Goal: Task Accomplishment & Management: Manage account settings

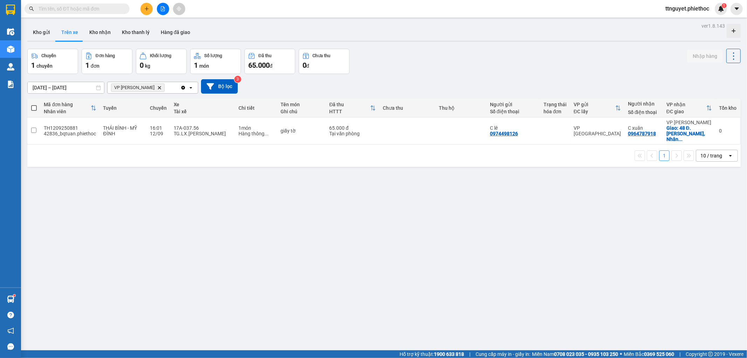
click at [96, 9] on input "text" at bounding box center [80, 9] width 83 height 8
click at [150, 11] on button at bounding box center [147, 9] width 12 height 12
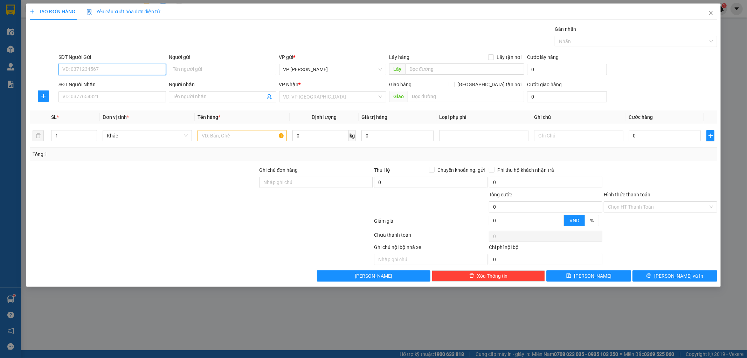
click at [98, 74] on input "SĐT Người Gửi" at bounding box center [113, 69] width 108 height 11
click at [101, 98] on input "SĐT Người Nhận" at bounding box center [113, 96] width 108 height 11
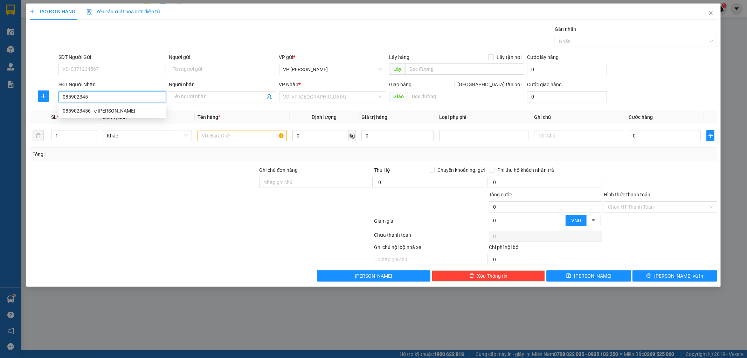
type input "0859023456"
click at [109, 108] on div "0859023456 - c Kim Anh" at bounding box center [112, 111] width 99 height 8
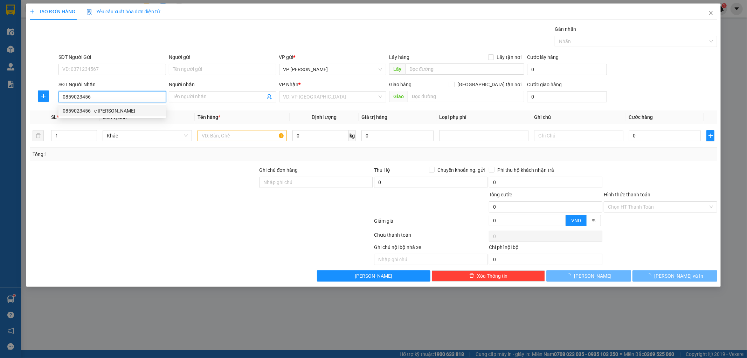
type input "c [PERSON_NAME]"
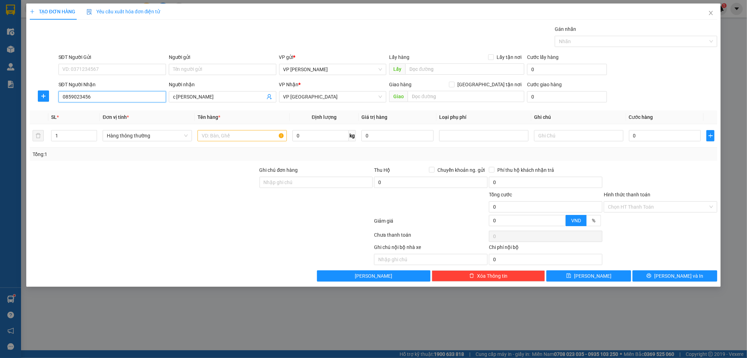
type input "0859023456"
click at [129, 61] on div "SĐT Người Gửi" at bounding box center [113, 58] width 108 height 11
click at [125, 69] on input "SĐT Người Gửi" at bounding box center [113, 69] width 108 height 11
click at [110, 72] on input "SĐT Người Gửi" at bounding box center [113, 69] width 108 height 11
click at [109, 72] on input "SĐT Người Gửi" at bounding box center [113, 69] width 108 height 11
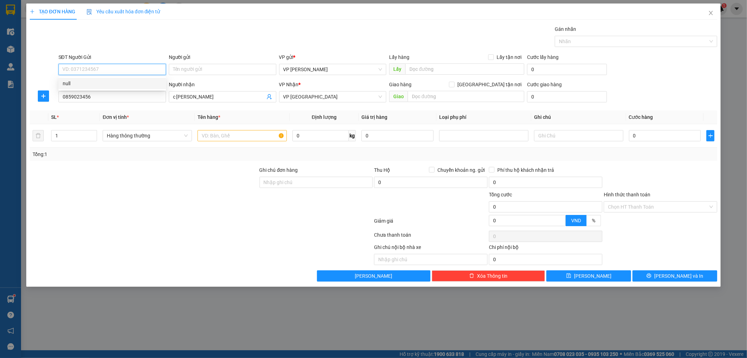
click at [109, 71] on input "SĐT Người Gửi" at bounding box center [113, 69] width 108 height 11
click at [93, 74] on input "SĐT Người Gửi" at bounding box center [113, 69] width 108 height 11
click at [109, 51] on div "Transit Pickup Surcharge Ids Transit Deliver Surcharge Ids Transit Deliver Surc…" at bounding box center [374, 153] width 688 height 256
click at [114, 71] on input "SĐT Người Gửi" at bounding box center [113, 69] width 108 height 11
type input "kh"
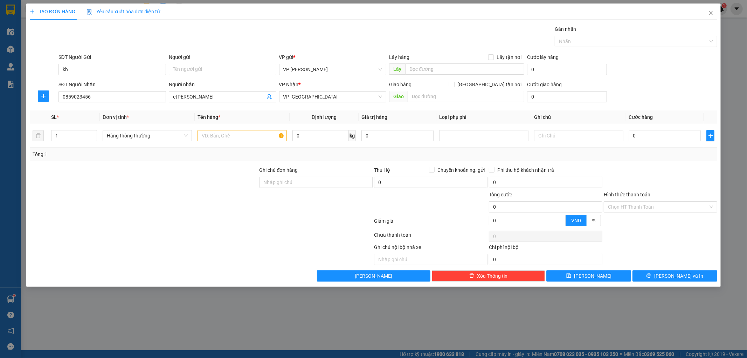
click at [201, 57] on div "Người gửi" at bounding box center [223, 57] width 108 height 8
click at [201, 64] on input "Người gửi" at bounding box center [223, 69] width 108 height 11
drag, startPoint x: 115, startPoint y: 73, endPoint x: 85, endPoint y: 63, distance: 31.7
click at [107, 65] on input "kh" at bounding box center [113, 69] width 108 height 11
click at [84, 64] on div "SĐT Người Gửi kh" at bounding box center [113, 65] width 108 height 25
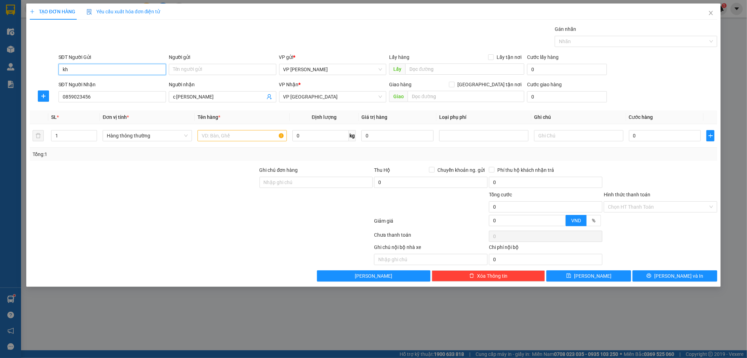
drag, startPoint x: 74, startPoint y: 68, endPoint x: 4, endPoint y: 67, distance: 70.1
click at [0, 67] on div "TẠO ĐƠN HÀNG Yêu cầu xuất hóa đơn điện tử Transit Pickup Surcharge Ids Transit …" at bounding box center [373, 179] width 747 height 358
type input "0900000000"
click at [117, 87] on div "0900000000 - kh" at bounding box center [112, 84] width 99 height 8
type input "kh"
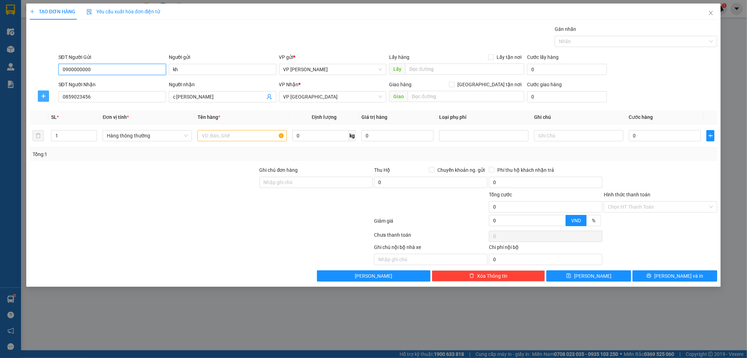
type input "0900000000"
click at [43, 92] on button "button" at bounding box center [43, 95] width 11 height 11
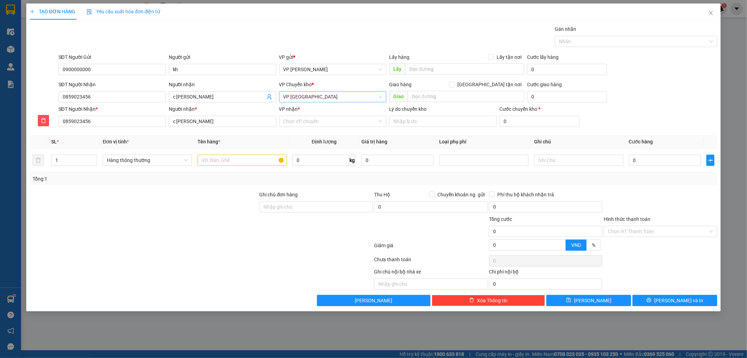
click at [307, 96] on span "VP [GEOGRAPHIC_DATA]" at bounding box center [332, 96] width 99 height 11
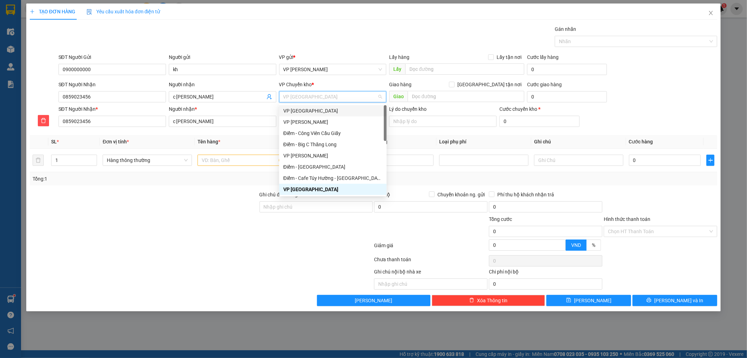
click at [310, 113] on div "VP [GEOGRAPHIC_DATA]" at bounding box center [332, 111] width 99 height 8
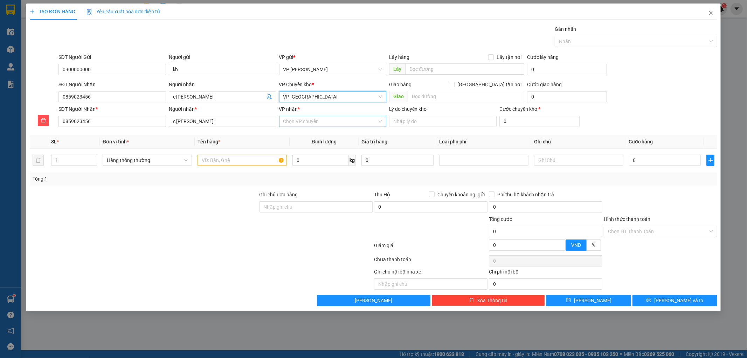
click at [314, 126] on input "VP nhận *" at bounding box center [330, 121] width 94 height 11
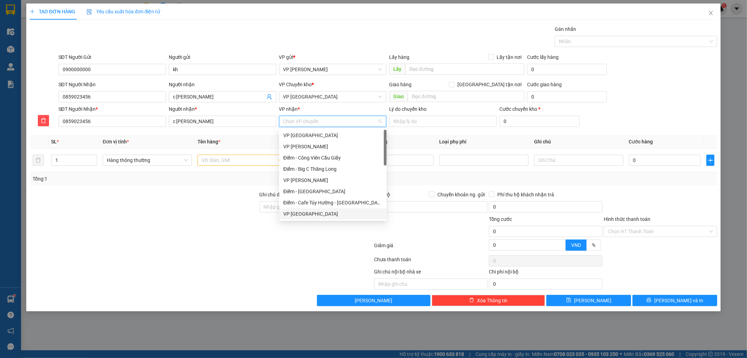
click at [310, 212] on div "VP [GEOGRAPHIC_DATA]" at bounding box center [332, 214] width 99 height 8
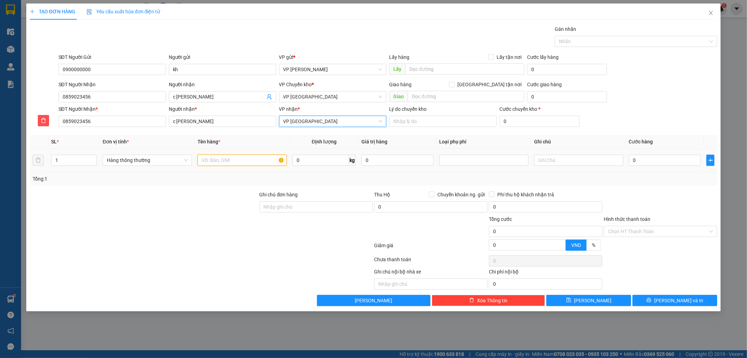
click at [246, 159] on input "text" at bounding box center [242, 160] width 89 height 11
type input "h"
click at [242, 162] on input "text" at bounding box center [242, 160] width 89 height 11
type input "hct"
click at [660, 156] on input "0" at bounding box center [665, 160] width 72 height 11
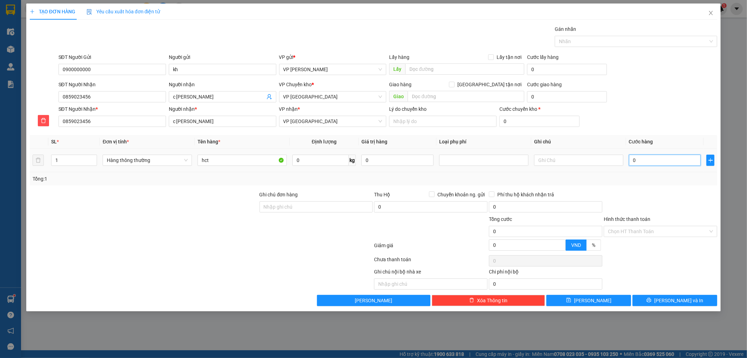
type input "3"
type input "30"
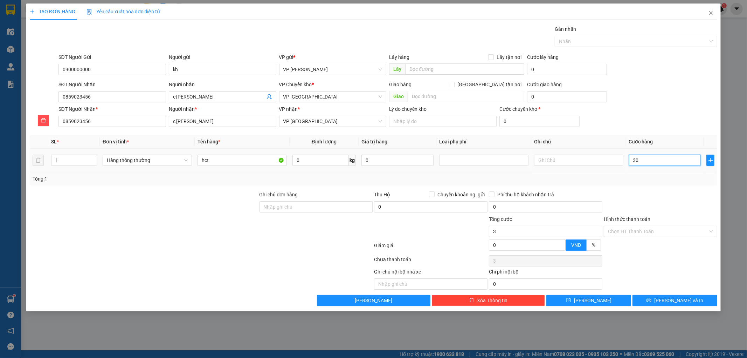
type input "30"
click at [662, 193] on div at bounding box center [660, 203] width 115 height 25
type input "30.000"
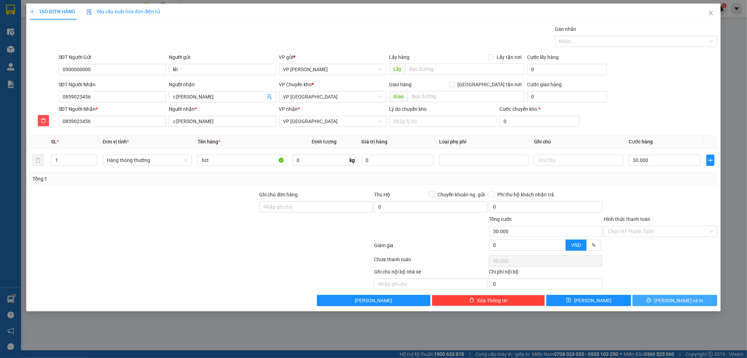
click at [684, 302] on span "[PERSON_NAME] và In" at bounding box center [679, 300] width 49 height 8
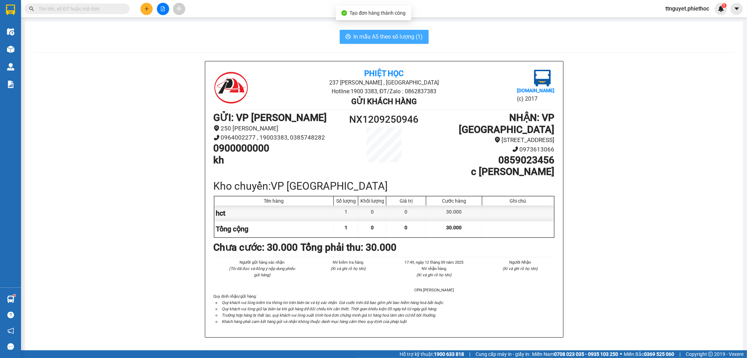
click at [396, 37] on span "In mẫu A5 theo số lượng (1)" at bounding box center [388, 36] width 69 height 9
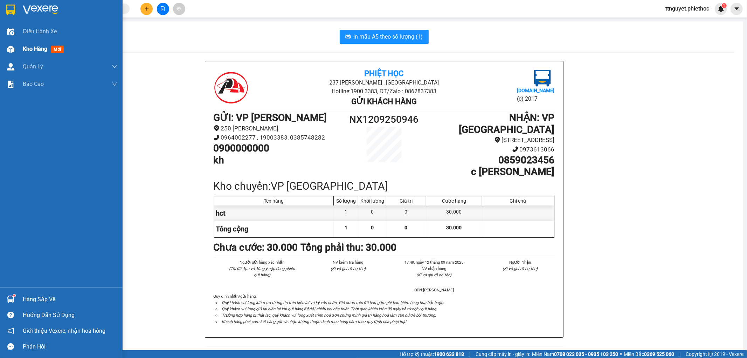
click at [18, 46] on div "Kho hàng mới" at bounding box center [61, 49] width 123 height 18
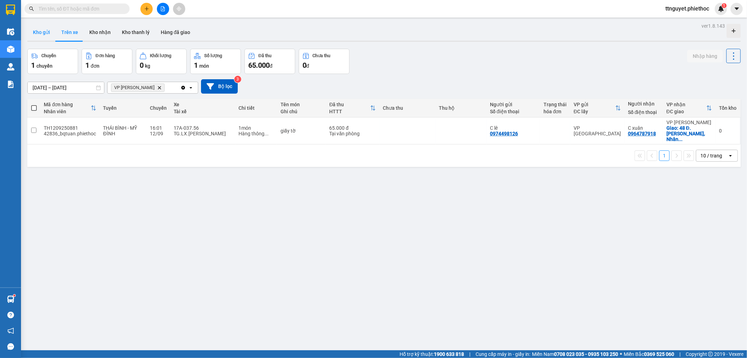
click at [40, 34] on button "Kho gửi" at bounding box center [41, 32] width 28 height 17
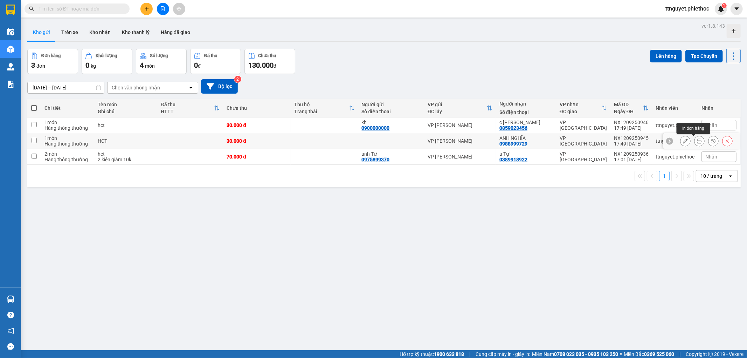
click at [697, 141] on icon at bounding box center [699, 140] width 5 height 5
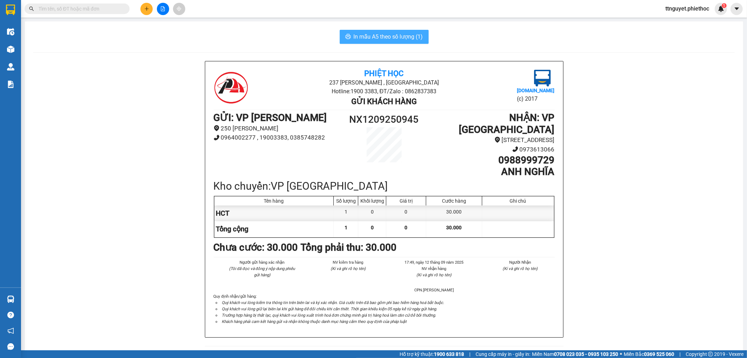
click at [386, 36] on span "In mẫu A5 theo số lượng (1)" at bounding box center [388, 36] width 69 height 9
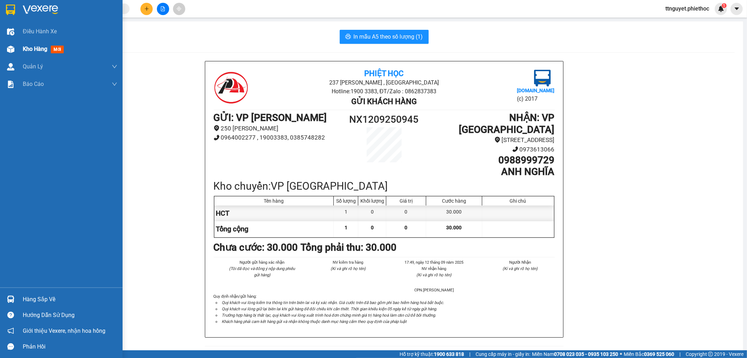
click at [32, 50] on span "Kho hàng" at bounding box center [35, 49] width 25 height 7
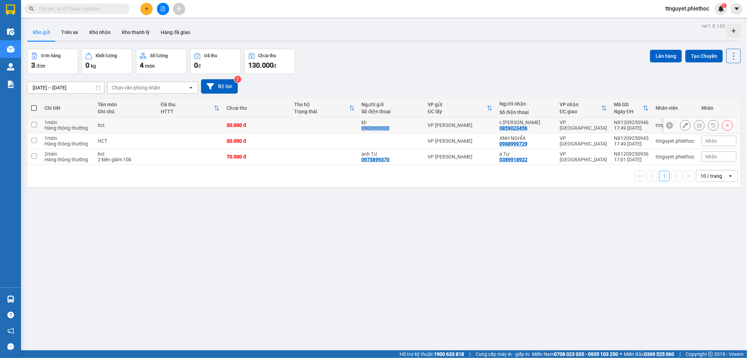
click at [155, 125] on td "hct" at bounding box center [125, 125] width 63 height 16
checkbox input "true"
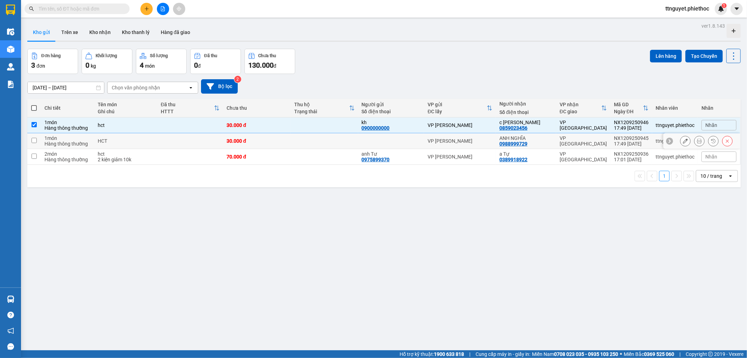
click at [149, 145] on td "HCT" at bounding box center [125, 141] width 63 height 16
checkbox input "true"
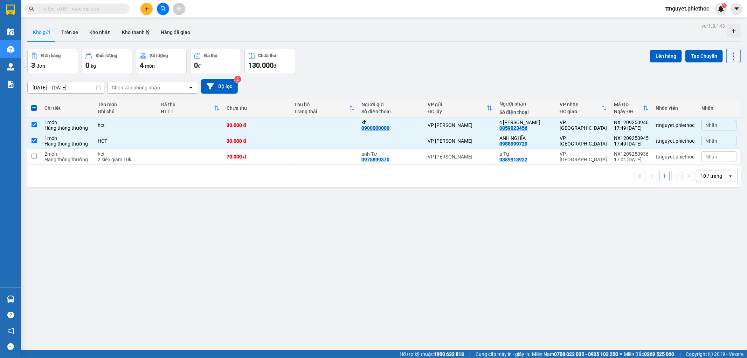
click at [151, 165] on div "1 10 / trang open" at bounding box center [384, 176] width 714 height 22
click at [155, 155] on td "hct 2 kiện giảm 10k" at bounding box center [125, 157] width 63 height 16
checkbox input "true"
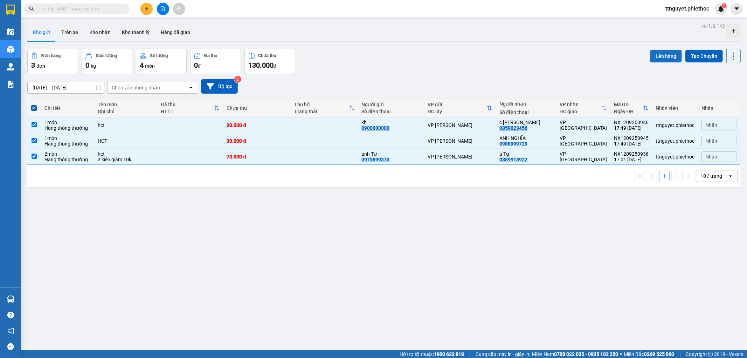
click at [655, 55] on button "Lên hàng" at bounding box center [666, 56] width 32 height 13
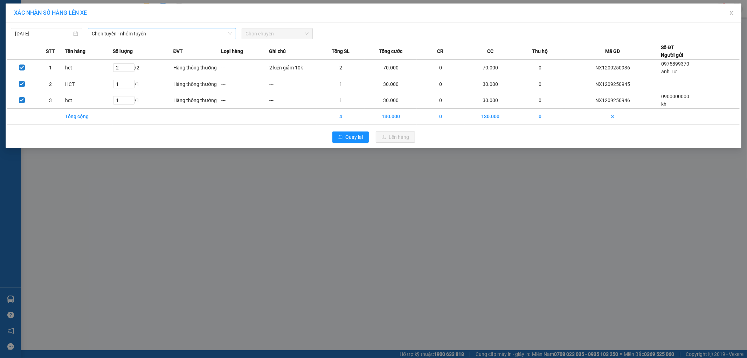
click at [165, 33] on span "Chọn tuyến - nhóm tuyến" at bounding box center [162, 33] width 140 height 11
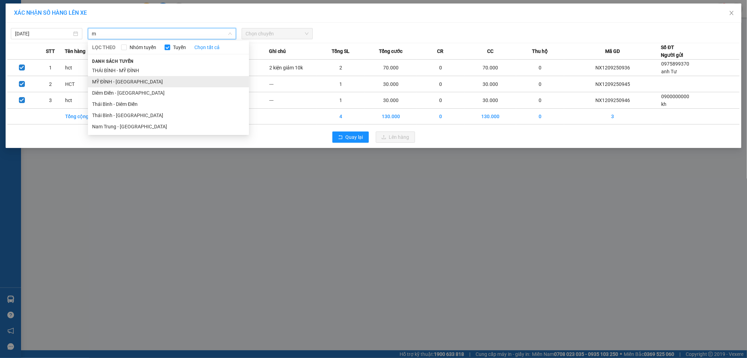
type input "m"
click at [136, 82] on li "MỸ ĐÌNH - [GEOGRAPHIC_DATA]" at bounding box center [168, 81] width 161 height 11
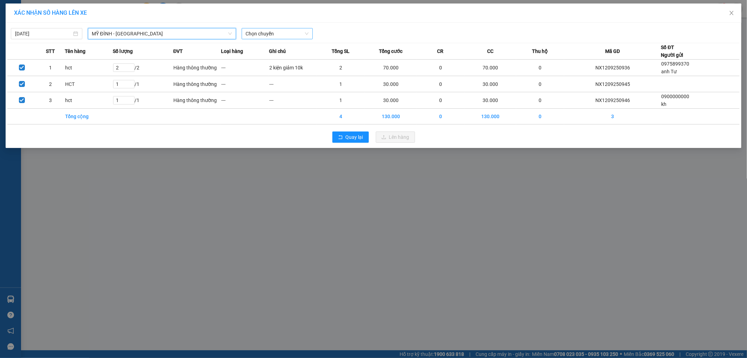
click at [272, 32] on span "Chọn chuyến" at bounding box center [277, 33] width 63 height 11
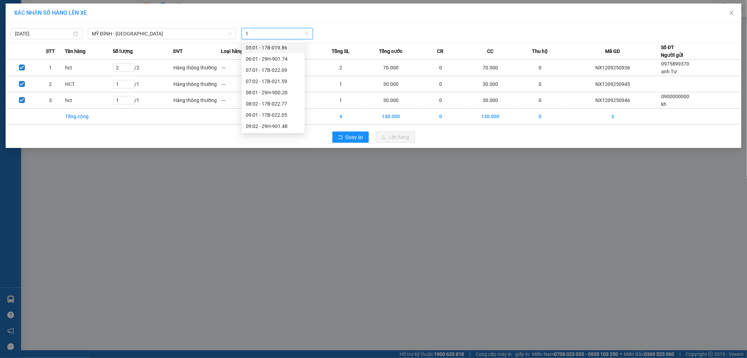
type input "18"
click at [273, 104] on div "18:06 (TC) - 17A-037.56" at bounding box center [273, 104] width 55 height 8
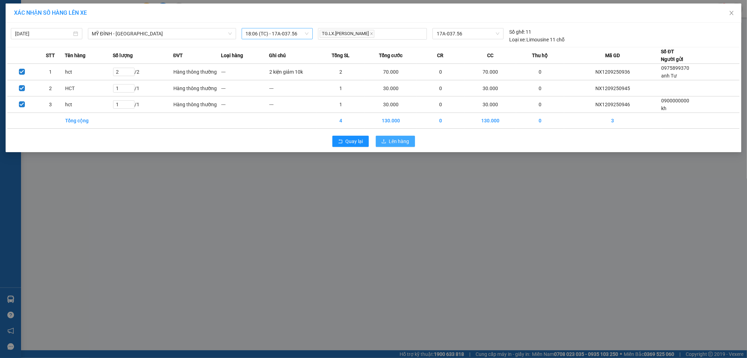
click at [397, 139] on span "Lên hàng" at bounding box center [399, 141] width 20 height 8
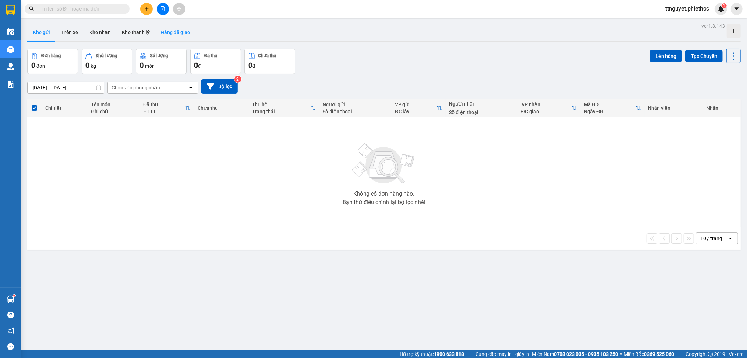
click at [177, 32] on button "Hàng đã giao" at bounding box center [175, 32] width 41 height 17
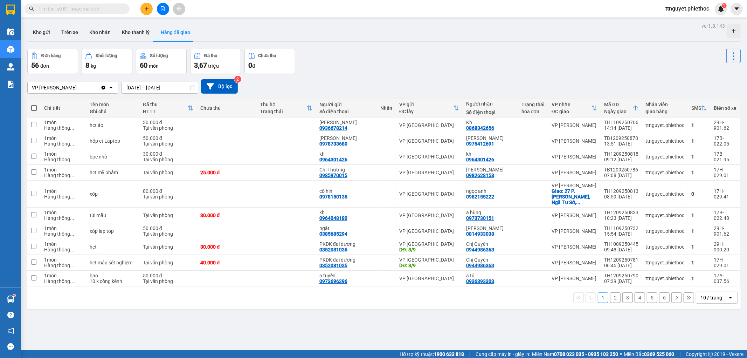
click at [106, 8] on input "text" at bounding box center [80, 9] width 83 height 8
click at [107, 8] on input "text" at bounding box center [80, 9] width 83 height 8
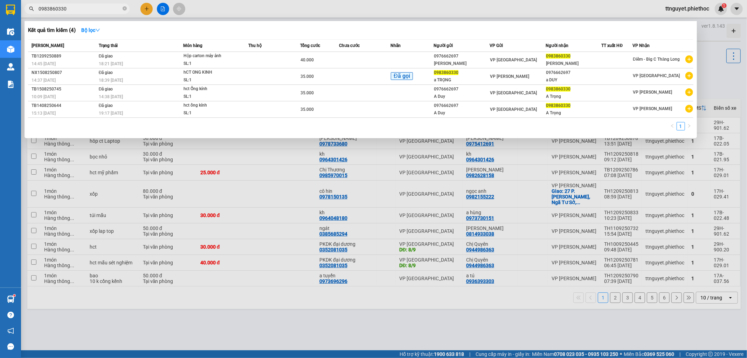
type input "0983860330"
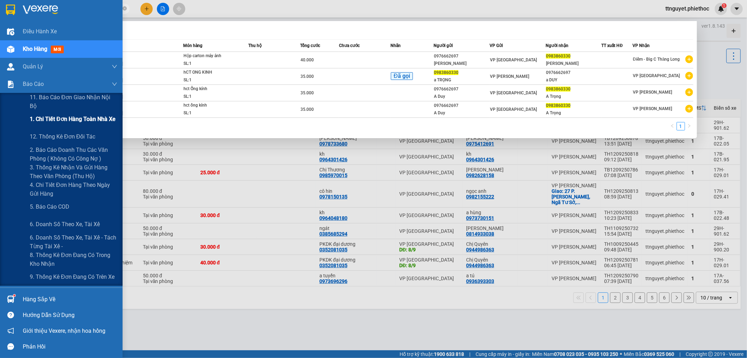
click at [41, 121] on span "1. Chi tiết đơn hàng toàn nhà xe" at bounding box center [73, 119] width 86 height 9
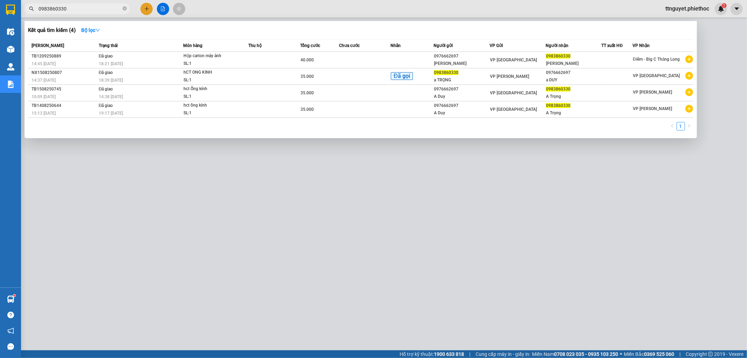
click at [122, 9] on span "0983860330" at bounding box center [77, 9] width 105 height 11
click at [125, 9] on icon "close-circle" at bounding box center [125, 8] width 4 height 4
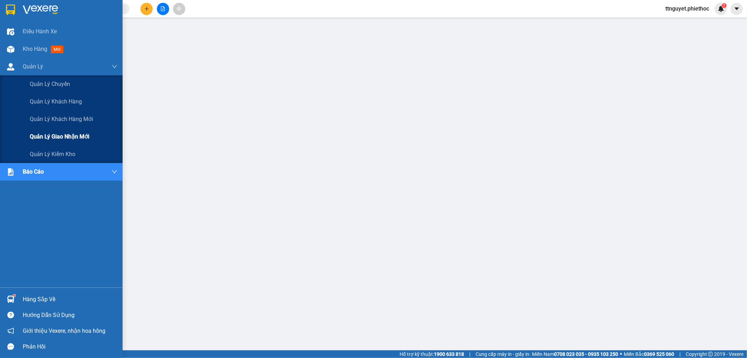
click at [34, 138] on span "Quản lý giao nhận mới" at bounding box center [60, 136] width 60 height 9
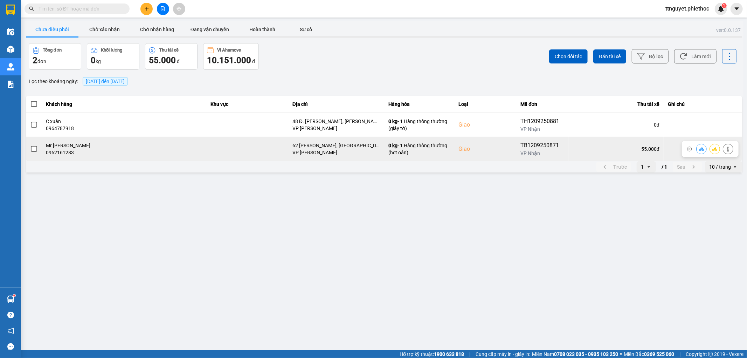
click at [34, 148] on span at bounding box center [34, 149] width 6 height 6
click at [30, 145] on input "checkbox" at bounding box center [30, 145] width 0 height 0
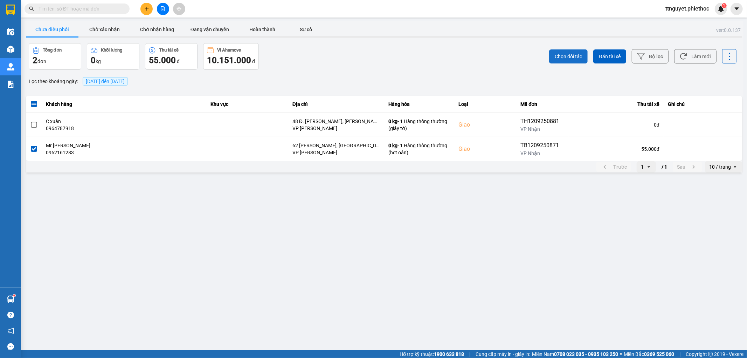
click at [562, 55] on span "Chọn đối tác" at bounding box center [568, 56] width 27 height 7
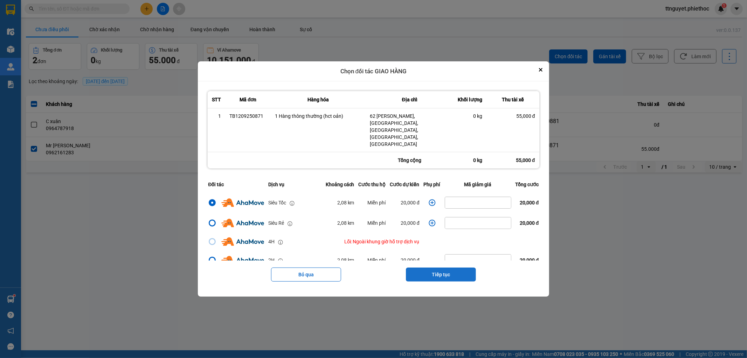
click at [433, 267] on button "Tiếp tục" at bounding box center [441, 274] width 70 height 14
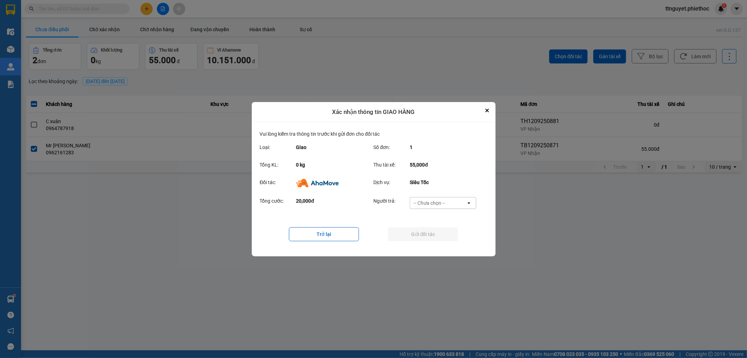
click at [440, 203] on div "-- Chưa chọn --" at bounding box center [430, 202] width 32 height 7
click at [432, 242] on span "Ví Ahamove" at bounding box center [430, 242] width 28 height 7
click at [428, 232] on button "Gửi đối tác" at bounding box center [423, 234] width 70 height 14
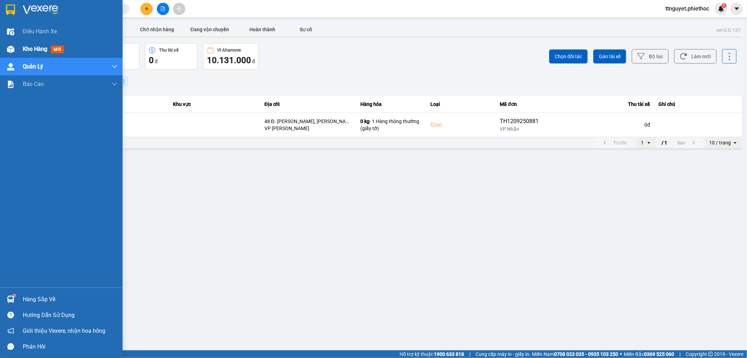
click at [15, 50] on div at bounding box center [11, 49] width 12 height 12
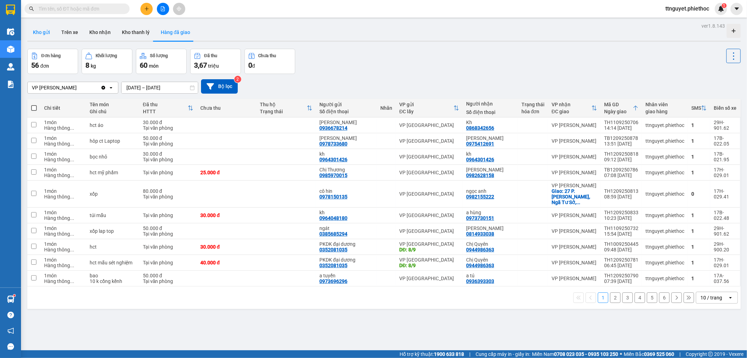
click at [37, 35] on button "Kho gửi" at bounding box center [41, 32] width 28 height 17
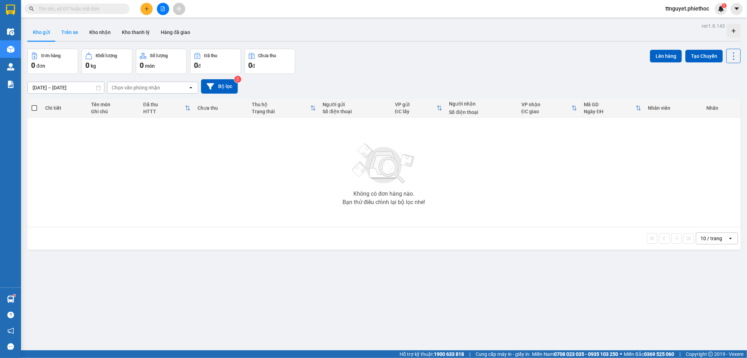
click at [70, 34] on button "Trên xe" at bounding box center [70, 32] width 28 height 17
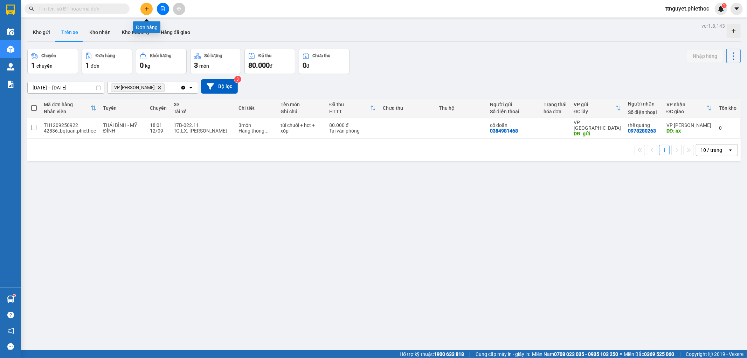
click at [148, 6] on button at bounding box center [147, 9] width 12 height 12
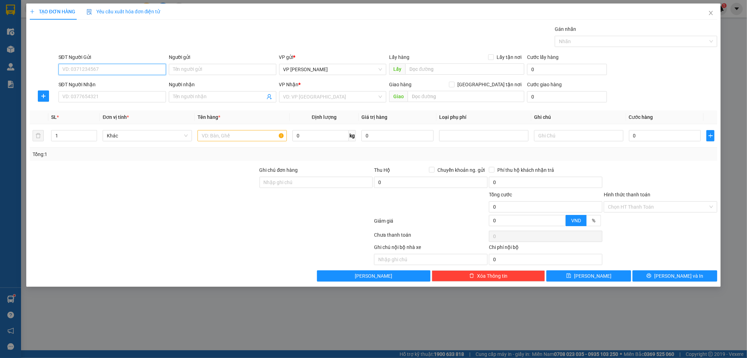
click at [119, 71] on input "SĐT Người Gửi" at bounding box center [113, 69] width 108 height 11
click at [114, 86] on div "0846801111 - c mai" at bounding box center [112, 84] width 99 height 8
type input "0846801111"
type input "c mai"
type input "0846801111"
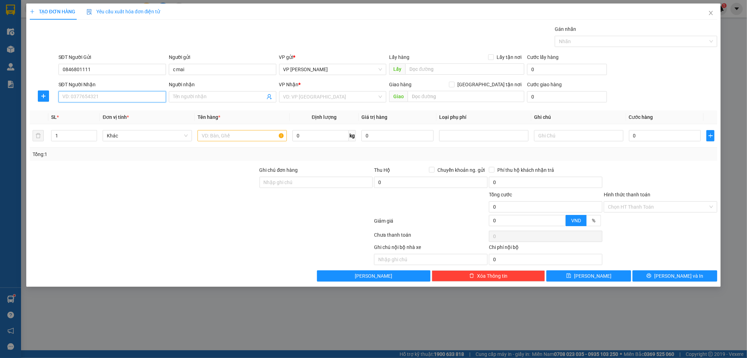
click at [109, 96] on input "SĐT Người Nhận" at bounding box center [113, 96] width 108 height 11
click at [103, 110] on div "0825160555 - hiền" at bounding box center [112, 111] width 99 height 8
type input "0825160555"
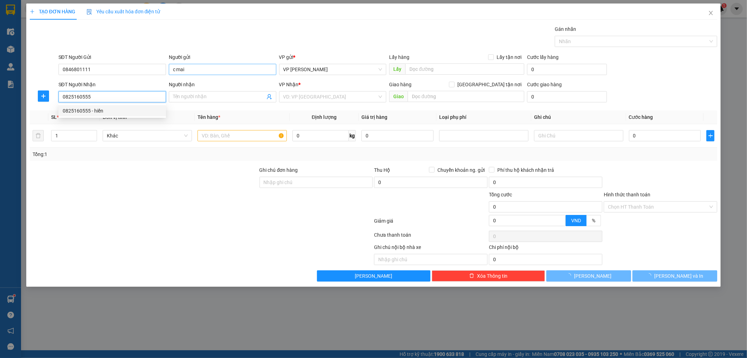
type input "hiền"
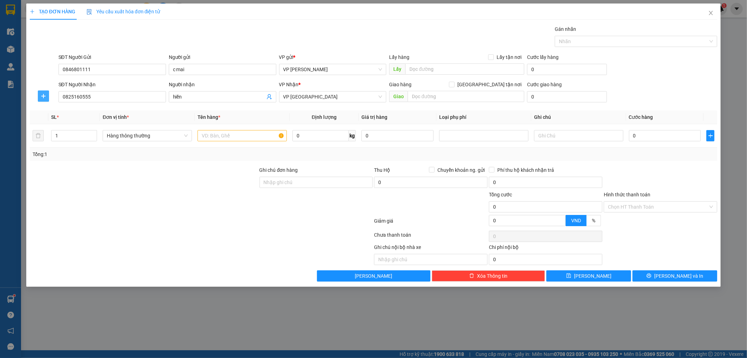
drag, startPoint x: 42, startPoint y: 91, endPoint x: 231, endPoint y: 90, distance: 188.2
click at [43, 91] on button "button" at bounding box center [43, 95] width 11 height 11
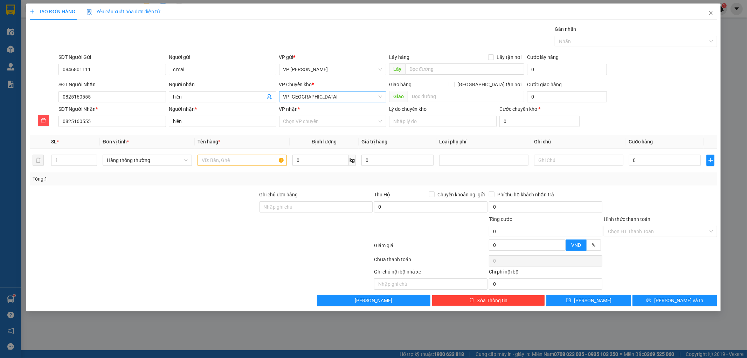
click at [308, 95] on span "VP [GEOGRAPHIC_DATA]" at bounding box center [332, 96] width 99 height 11
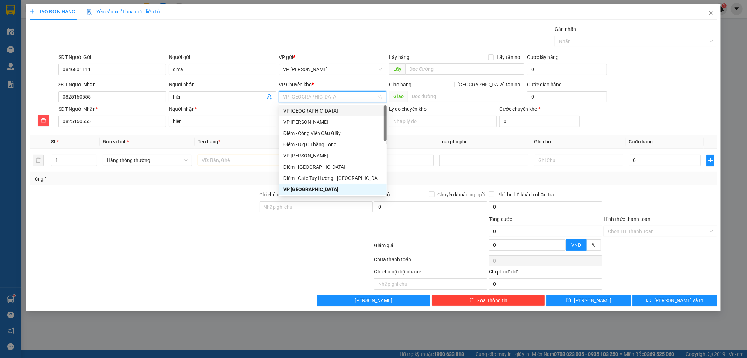
click at [309, 108] on div "VP [GEOGRAPHIC_DATA]" at bounding box center [332, 111] width 99 height 8
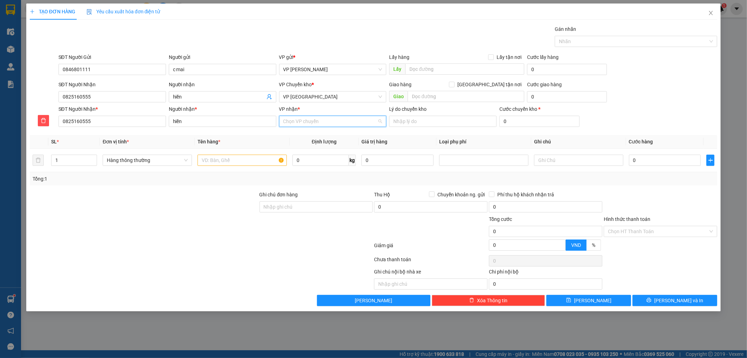
click at [324, 123] on input "VP nhận *" at bounding box center [330, 121] width 94 height 11
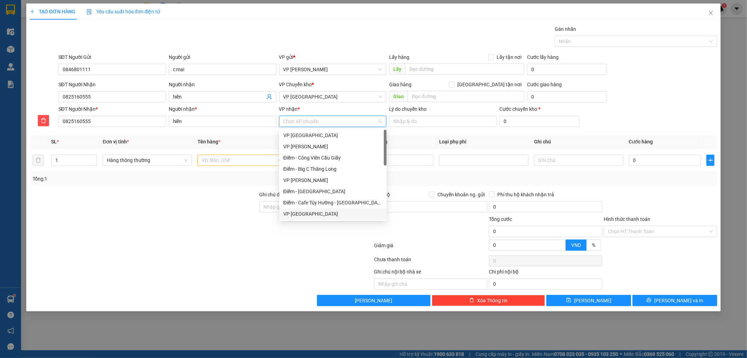
click at [297, 216] on div "VP [GEOGRAPHIC_DATA]" at bounding box center [332, 214] width 99 height 8
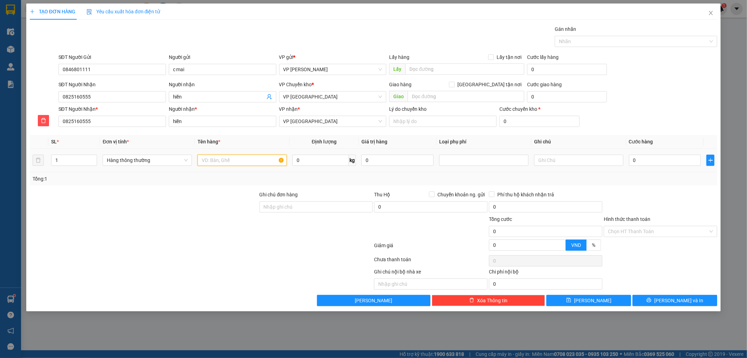
click at [250, 162] on input "text" at bounding box center [242, 160] width 89 height 11
type input "hct ddien thoại"
click at [637, 162] on input "0" at bounding box center [665, 160] width 72 height 11
click at [491, 161] on div at bounding box center [484, 160] width 86 height 8
click at [490, 185] on div "Hàng dễ vỡ" at bounding box center [484, 186] width 81 height 8
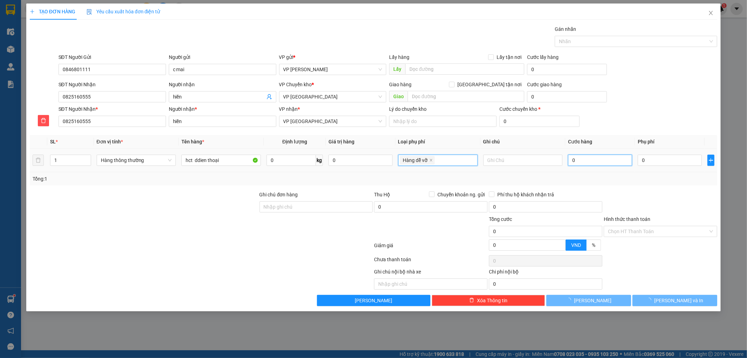
click at [601, 162] on input "0" at bounding box center [600, 160] width 64 height 11
type input "10.000"
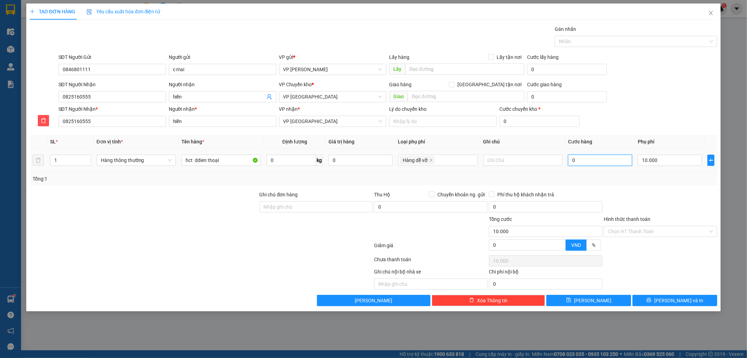
type input "04"
type input "10.004"
type input "040"
type input "10.040"
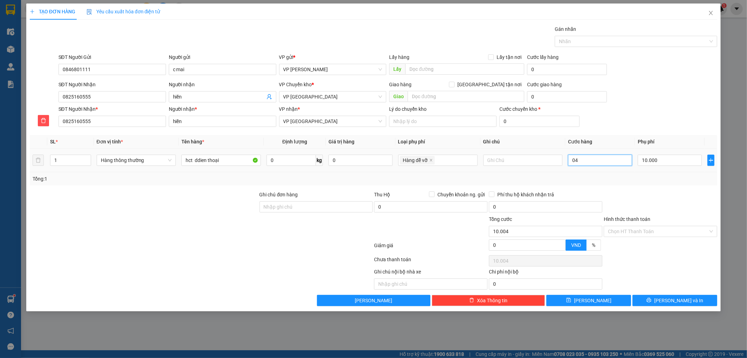
type input "10.040"
type input "40.000"
type input "50.000"
click at [639, 184] on div "Tổng: 1" at bounding box center [374, 178] width 688 height 13
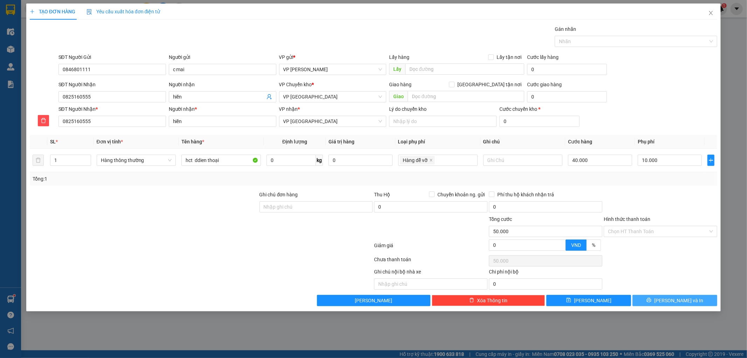
click at [657, 302] on button "[PERSON_NAME] và In" at bounding box center [675, 300] width 85 height 11
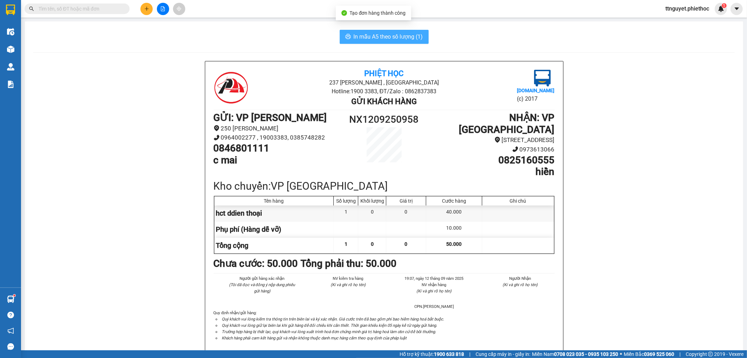
click at [390, 37] on span "In mẫu A5 theo số lượng (1)" at bounding box center [388, 36] width 69 height 9
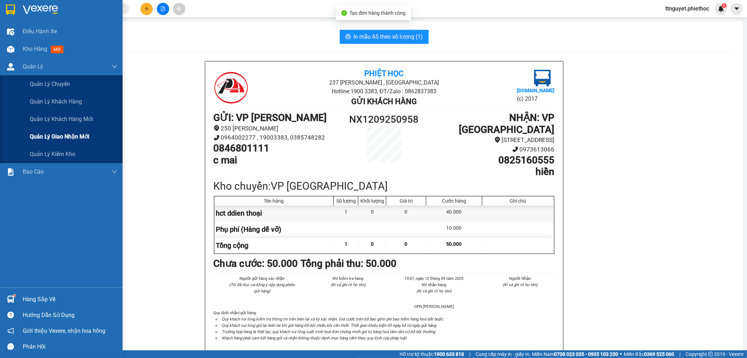
click at [31, 137] on span "Quản lý giao nhận mới" at bounding box center [60, 136] width 60 height 9
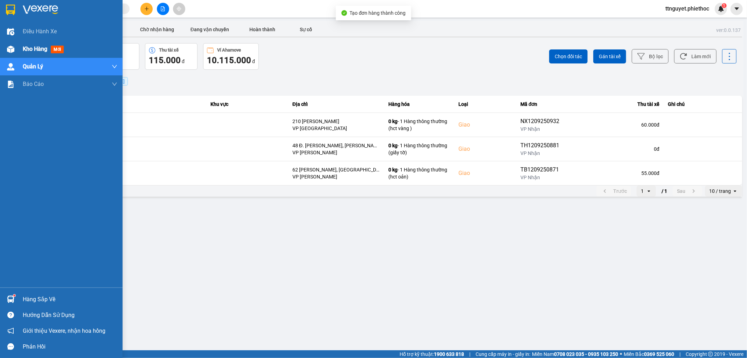
click at [16, 48] on div at bounding box center [11, 49] width 12 height 12
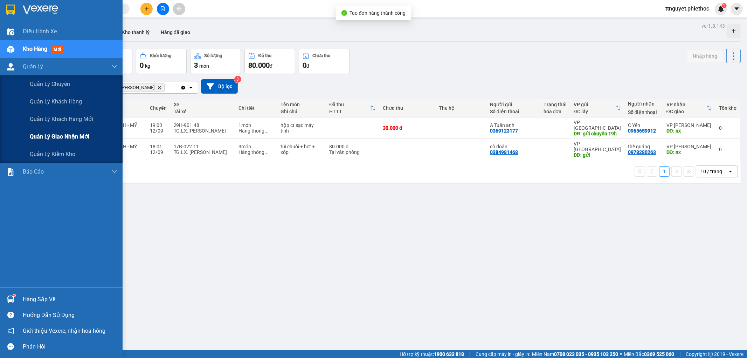
click at [33, 134] on span "Quản lý giao nhận mới" at bounding box center [60, 136] width 60 height 9
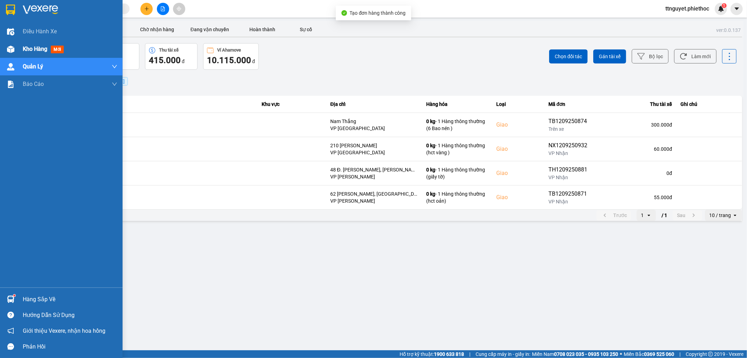
click at [15, 47] on div at bounding box center [11, 49] width 12 height 12
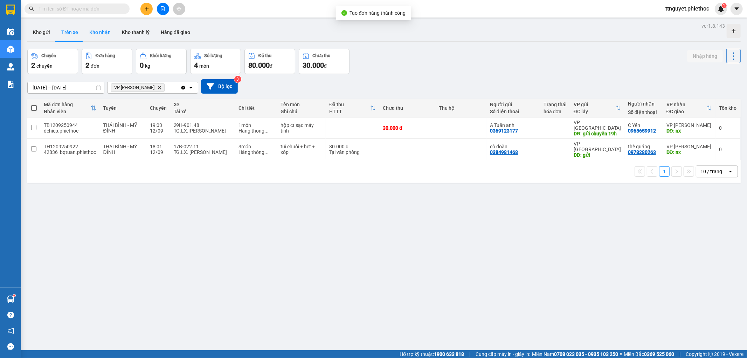
click at [96, 32] on button "Kho nhận" at bounding box center [100, 32] width 33 height 17
type input "[DATE] – [DATE]"
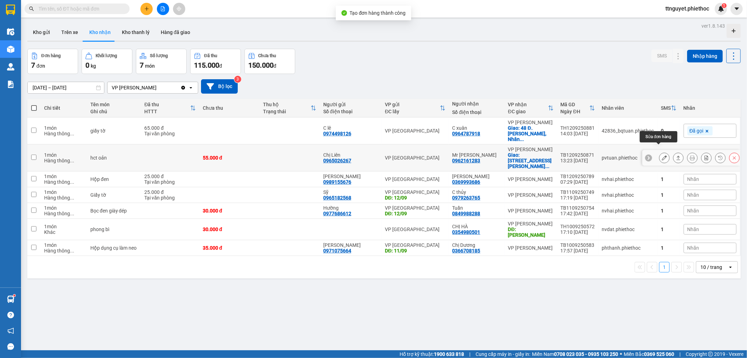
click at [662, 155] on icon at bounding box center [664, 157] width 5 height 5
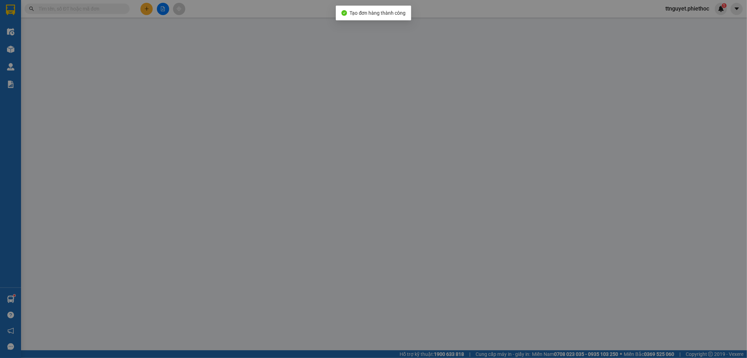
type input "0965026267"
type input "Chị Liên"
type input "0962161283"
type input "Mr [PERSON_NAME]"
checkbox input "true"
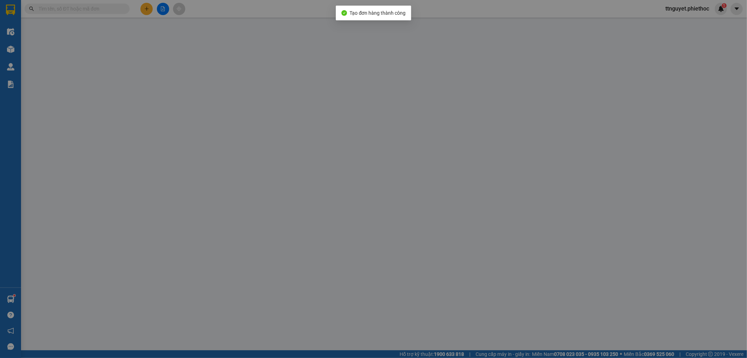
type input "62 [PERSON_NAME], [GEOGRAPHIC_DATA], [GEOGRAPHIC_DATA], [GEOGRAPHIC_DATA], [GEO…"
type input "55.000"
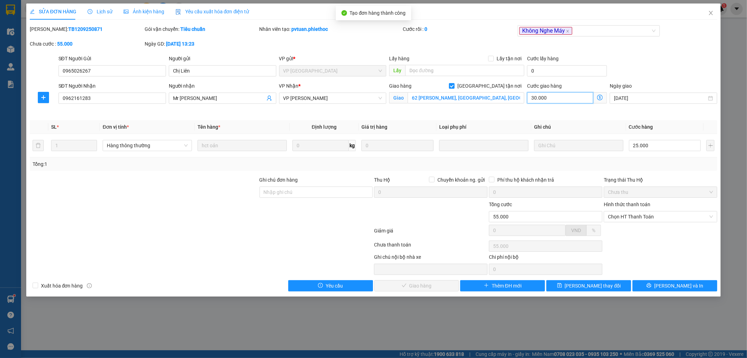
click at [550, 99] on input "30.000" at bounding box center [560, 97] width 66 height 11
type input "25.000"
type input "0"
click at [454, 86] on input "[GEOGRAPHIC_DATA] tận nơi" at bounding box center [451, 85] width 5 height 5
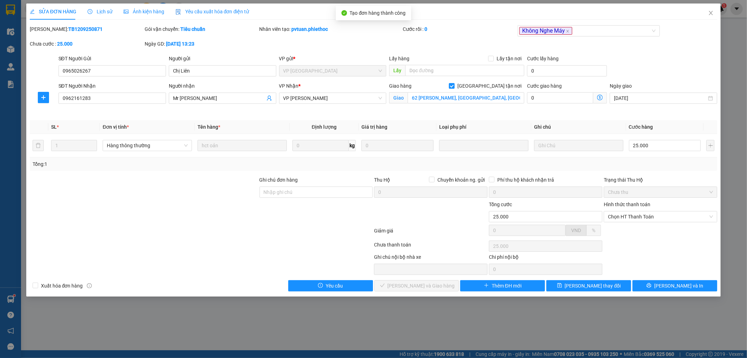
checkbox input "false"
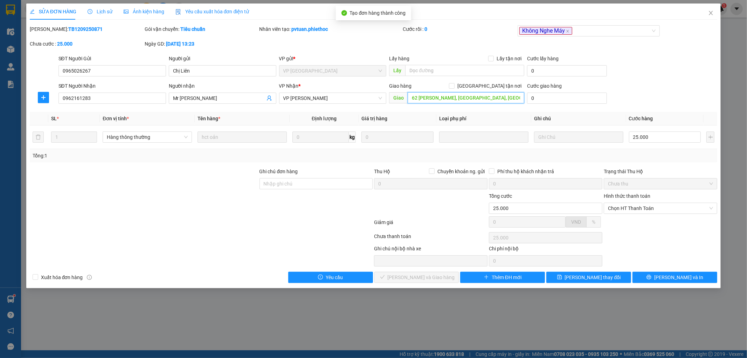
click at [522, 99] on input "62 [PERSON_NAME], [GEOGRAPHIC_DATA], [GEOGRAPHIC_DATA], [GEOGRAPHIC_DATA], [GEO…" at bounding box center [466, 97] width 117 height 11
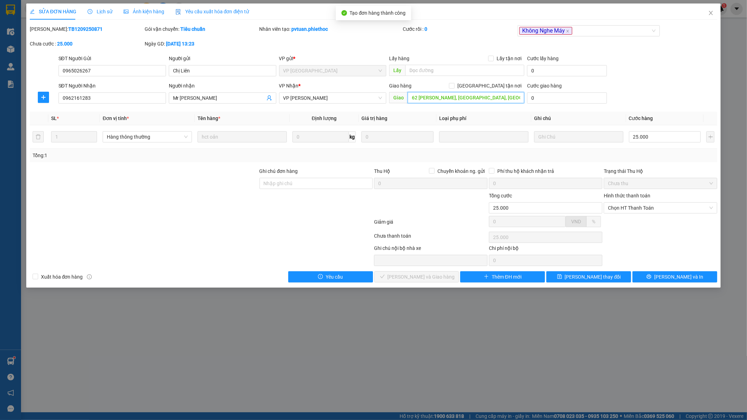
click at [523, 98] on input "62 [PERSON_NAME], [GEOGRAPHIC_DATA], [GEOGRAPHIC_DATA], [GEOGRAPHIC_DATA], [GEO…" at bounding box center [466, 97] width 117 height 11
click at [597, 279] on span "[PERSON_NAME] thay đổi" at bounding box center [593, 277] width 56 height 8
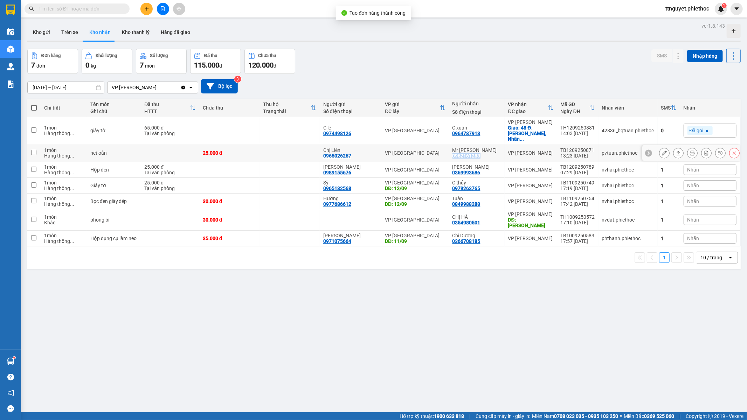
drag, startPoint x: 450, startPoint y: 150, endPoint x: 482, endPoint y: 149, distance: 31.5
click at [482, 149] on td "Mr [PERSON_NAME] 0962161283" at bounding box center [477, 153] width 56 height 18
checkbox input "true"
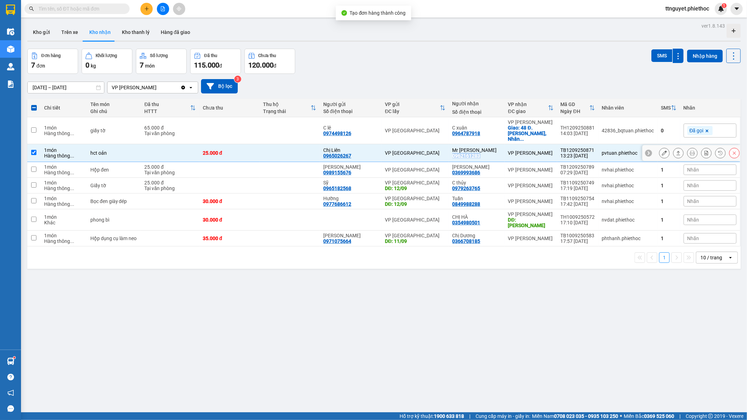
copy div "0962161283"
click at [704, 347] on div "ver 1.8.143 Kho gửi Trên xe Kho nhận Kho thanh [PERSON_NAME] đã giao Đơn hàng 7…" at bounding box center [384, 231] width 719 height 420
click at [676, 151] on icon at bounding box center [678, 153] width 5 height 5
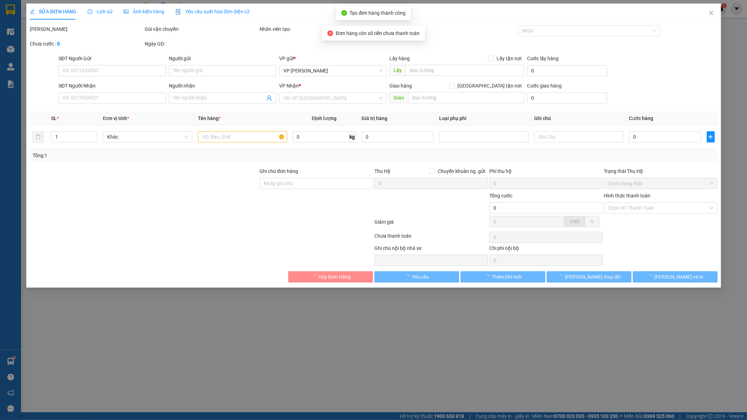
type input "0965026267"
type input "Chị Liên"
type input "0962161283"
type input "Mr [PERSON_NAME]"
type input "25.000"
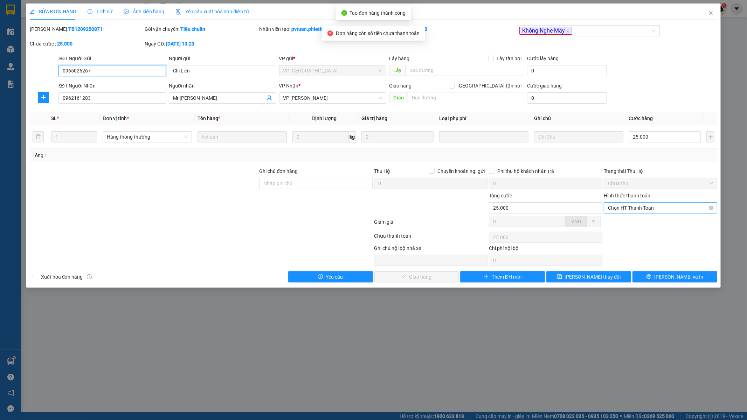
click at [617, 207] on span "Chọn HT Thanh Toán" at bounding box center [660, 208] width 105 height 11
drag, startPoint x: 618, startPoint y: 224, endPoint x: 495, endPoint y: 252, distance: 127.0
click at [612, 230] on div "Total Paid Fee 0 Total UnPaid Fee 25.000 Cash Collection Total Fee Mã ĐH: TB120…" at bounding box center [374, 154] width 688 height 258
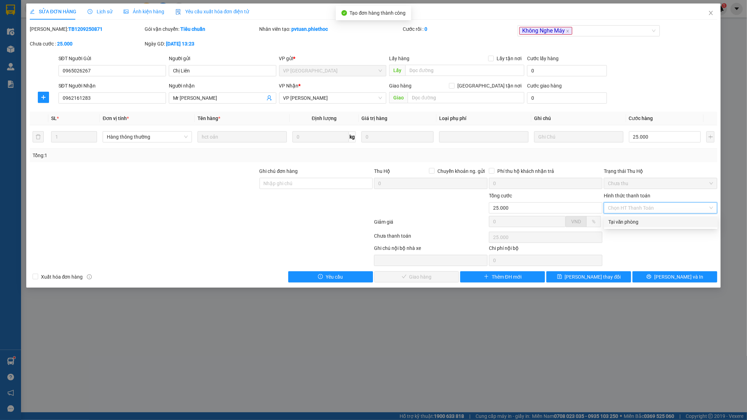
click at [636, 225] on div "Tại văn phòng" at bounding box center [661, 222] width 105 height 8
type input "0"
click at [425, 278] on span "[PERSON_NAME] và Giao hàng" at bounding box center [421, 277] width 67 height 8
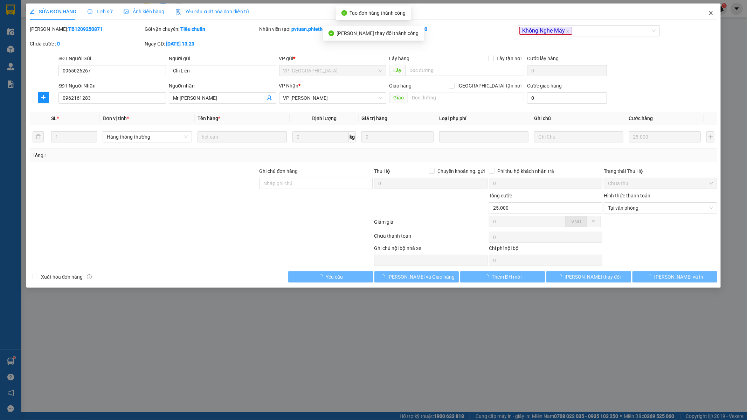
click at [712, 12] on icon "close" at bounding box center [712, 13] width 6 height 6
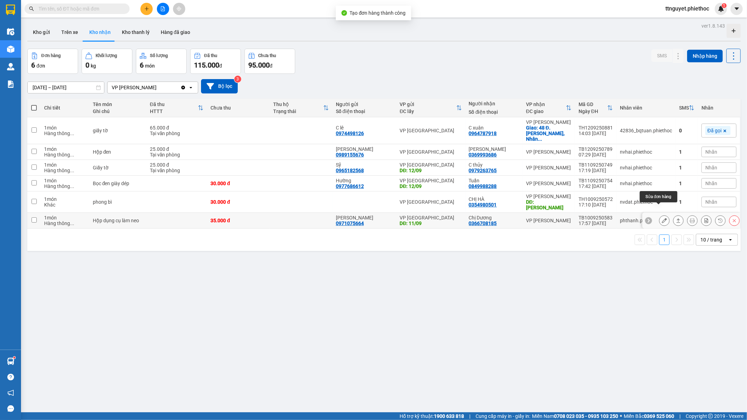
click at [662, 218] on icon at bounding box center [664, 220] width 5 height 5
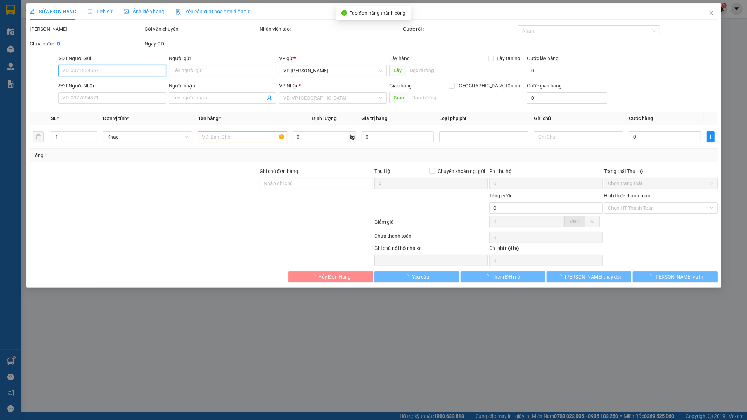
type input "0971075664"
type input "[PERSON_NAME]"
type input "11/09"
type input "0366708185"
type input "Chị Dương"
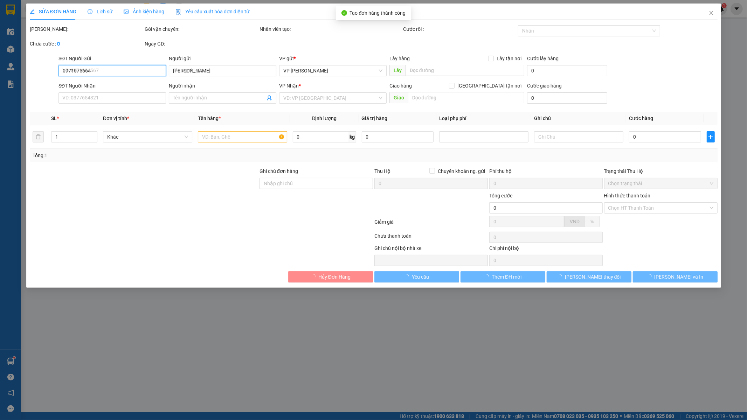
type input "35.000"
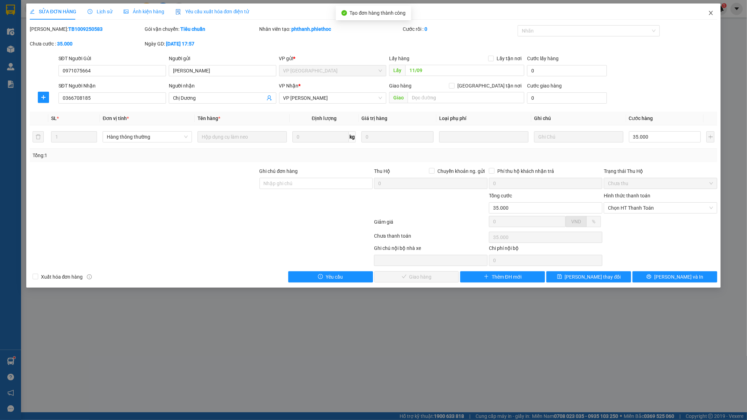
click at [710, 9] on span "Close" at bounding box center [712, 14] width 20 height 20
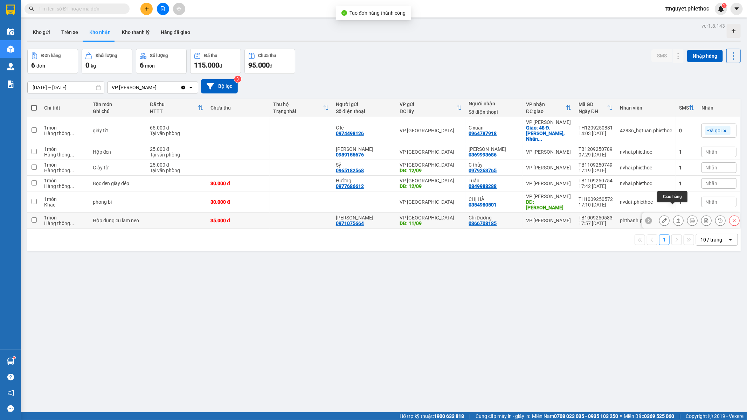
click at [676, 218] on icon at bounding box center [678, 220] width 5 height 5
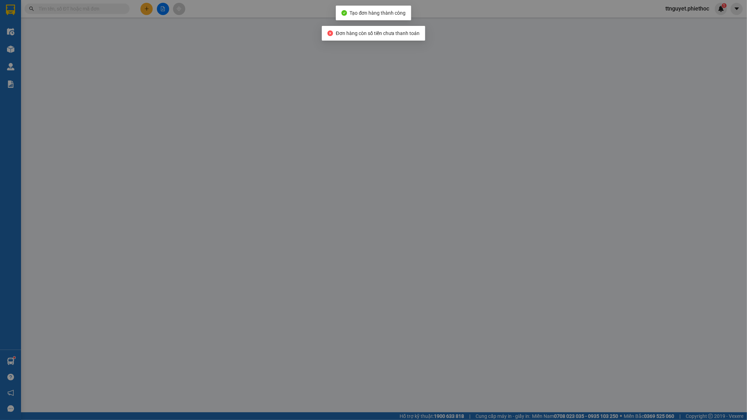
type input "0971075664"
type input "[PERSON_NAME]"
type input "11/09"
type input "0366708185"
type input "Chị Dương"
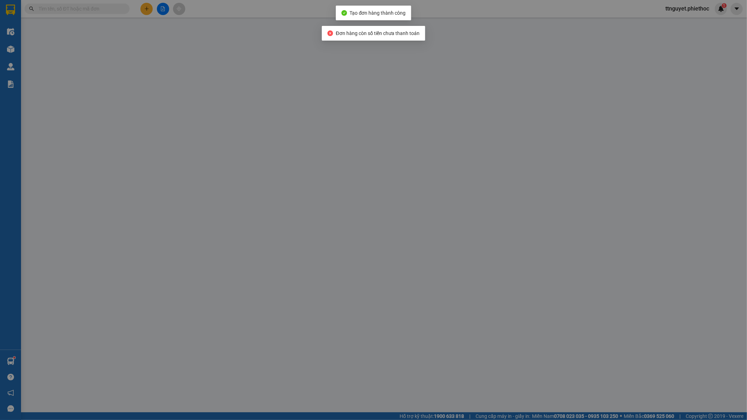
type input "35.000"
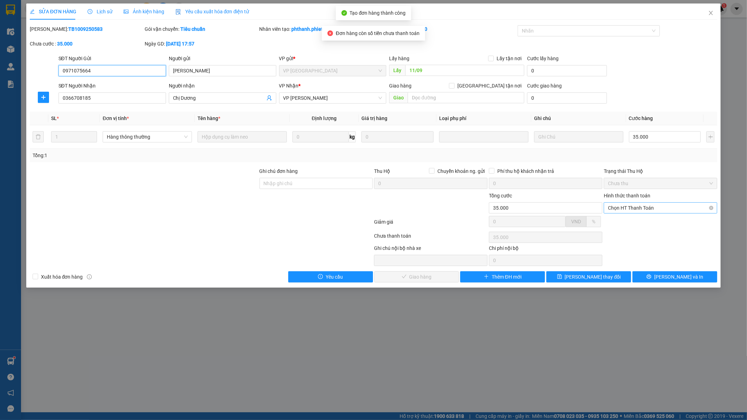
click at [647, 207] on span "Chọn HT Thanh Toán" at bounding box center [660, 208] width 105 height 11
click at [647, 218] on div "Tại văn phòng" at bounding box center [661, 222] width 114 height 11
type input "0"
click at [415, 281] on span "[PERSON_NAME] và Giao hàng" at bounding box center [421, 277] width 67 height 8
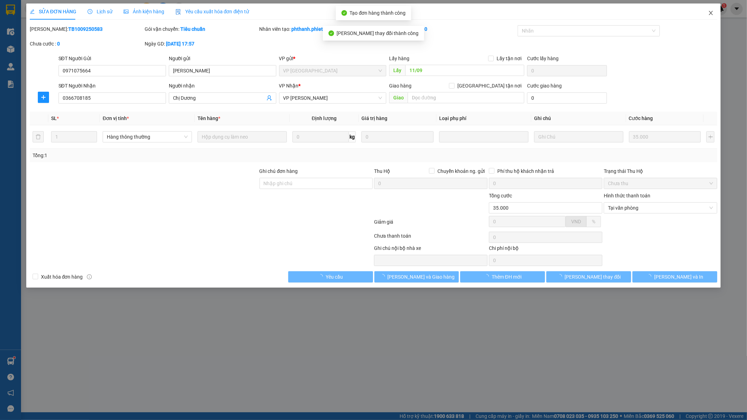
click at [711, 12] on icon "close" at bounding box center [712, 13] width 6 height 6
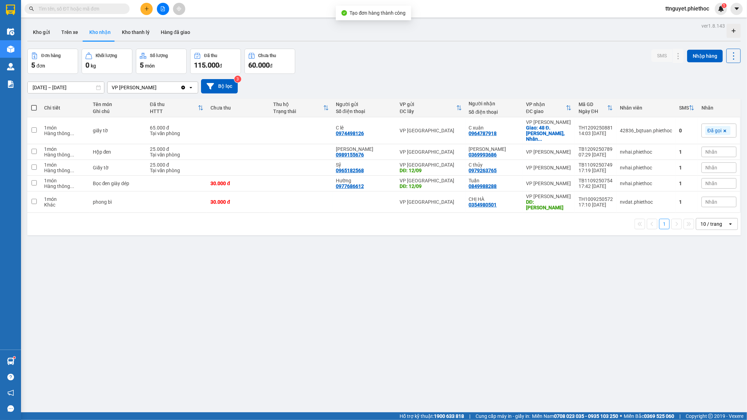
click at [159, 319] on div "ver 1.8.143 Kho gửi Trên xe Kho nhận Kho thanh [PERSON_NAME] đã giao Đơn hàng 5…" at bounding box center [384, 231] width 719 height 420
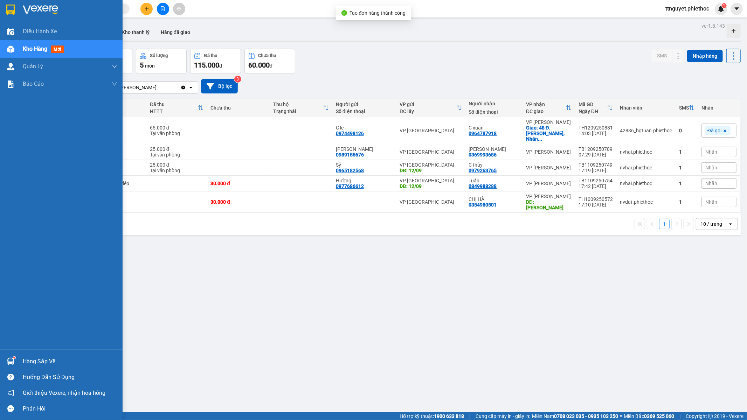
click at [15, 50] on div at bounding box center [11, 49] width 12 height 12
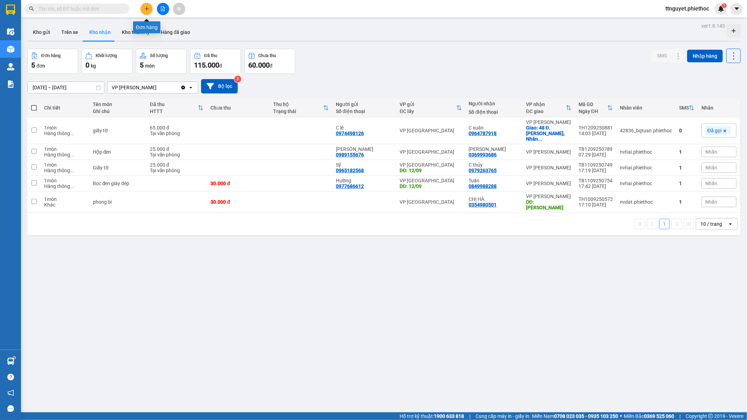
click at [145, 5] on button at bounding box center [147, 9] width 12 height 12
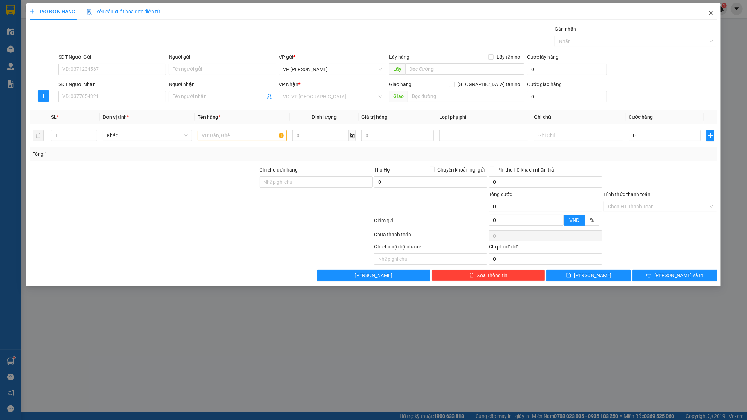
click at [711, 9] on span "Close" at bounding box center [712, 14] width 20 height 20
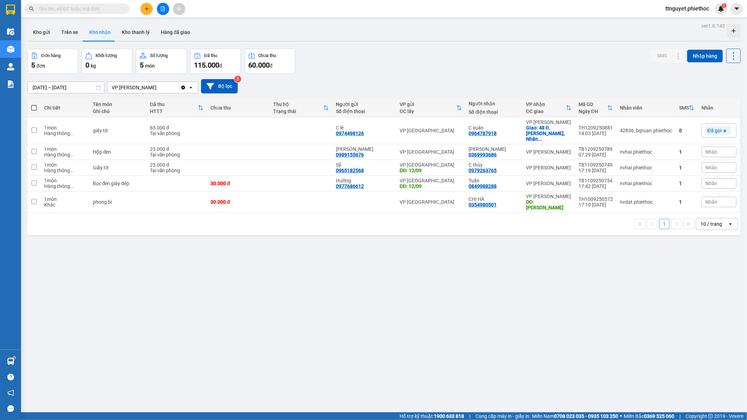
click at [301, 292] on div "ver 1.8.143 Kho gửi Trên xe Kho nhận Kho thanh [PERSON_NAME] đã giao Đơn hàng 5…" at bounding box center [384, 231] width 719 height 420
click at [343, 265] on div "ver 1.8.143 Kho gửi Trên xe Kho nhận Kho thanh [PERSON_NAME] đã giao Đơn hàng 5…" at bounding box center [384, 231] width 719 height 420
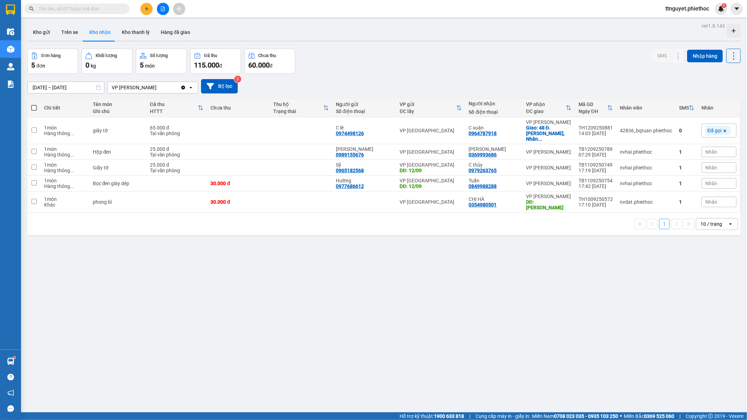
click at [472, 6] on div "Kết quả tìm kiếm ( 4 ) Bộ lọc Mã ĐH Trạng thái Món hàng Thu hộ Tổng cước Chưa c…" at bounding box center [373, 9] width 747 height 18
click at [479, 29] on div "Kho gửi Trên xe Kho nhận Kho thanh [PERSON_NAME] đã giao" at bounding box center [384, 33] width 714 height 19
click at [403, 56] on div "Đơn hàng 5 đơn Khối lượng 0 kg Số lượng 5 món Đã thu 115.000 đ Chưa thu 60.000 …" at bounding box center [384, 61] width 714 height 25
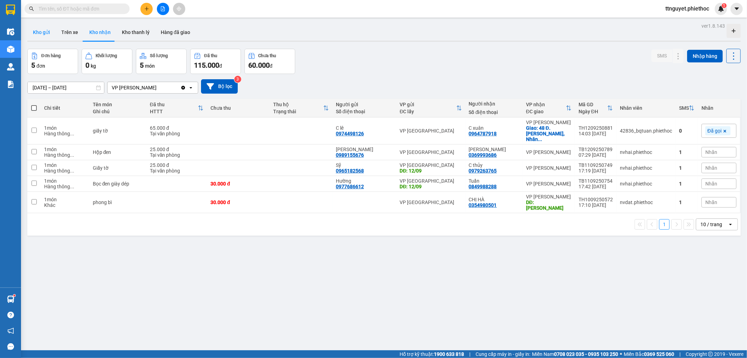
click at [47, 34] on button "Kho gửi" at bounding box center [41, 32] width 28 height 17
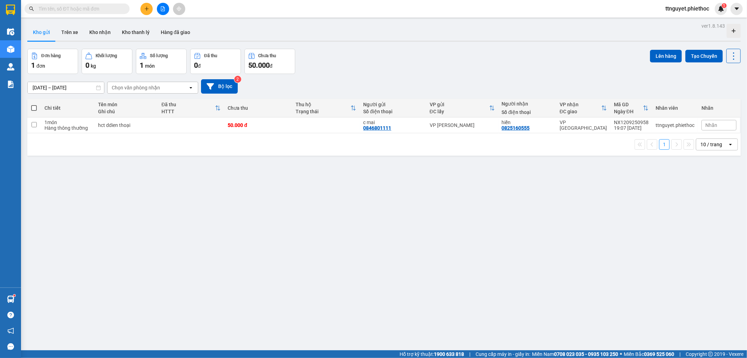
click at [29, 108] on th at bounding box center [34, 108] width 14 height 19
click at [30, 107] on th at bounding box center [34, 108] width 14 height 19
click at [33, 107] on span at bounding box center [34, 108] width 6 height 6
click at [34, 104] on input "checkbox" at bounding box center [34, 104] width 0 height 0
checkbox input "true"
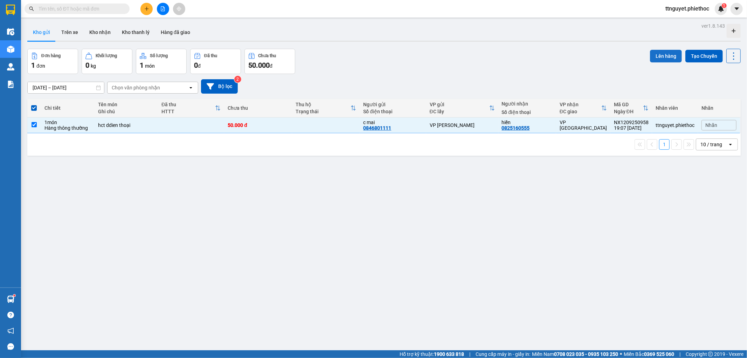
click at [661, 58] on button "Lên hàng" at bounding box center [666, 56] width 32 height 13
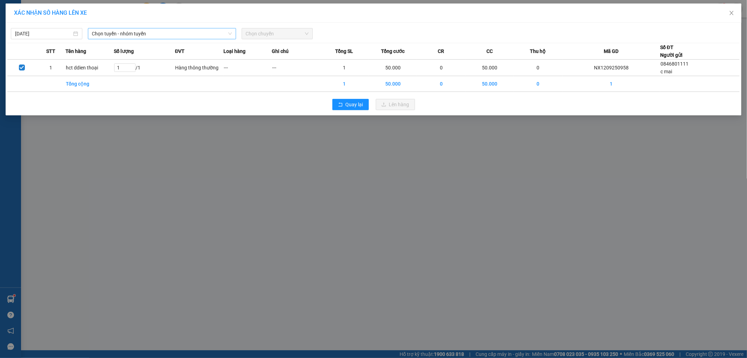
click at [124, 32] on span "Chọn tuyến - nhóm tuyến" at bounding box center [162, 33] width 140 height 11
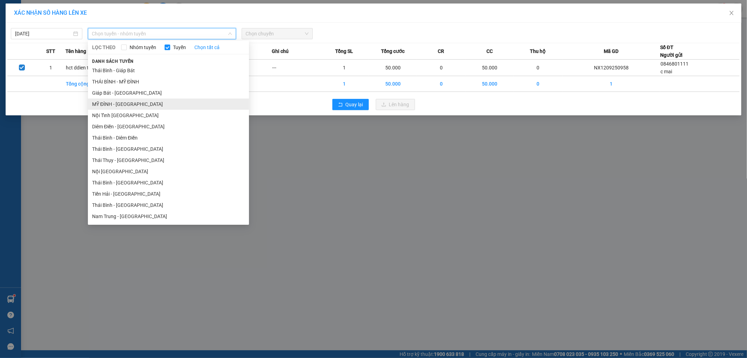
click at [110, 104] on li "MỸ ĐÌNH - [GEOGRAPHIC_DATA]" at bounding box center [168, 103] width 161 height 11
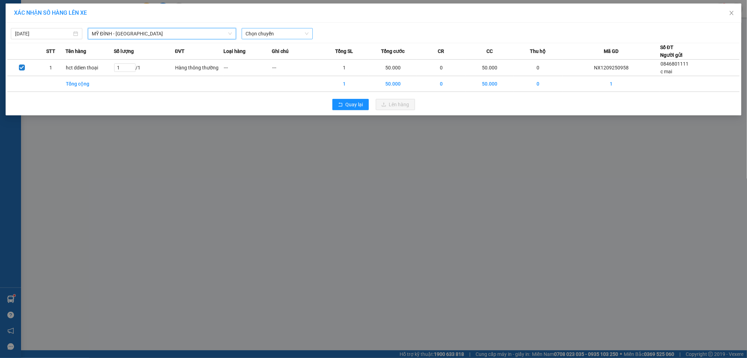
click at [254, 37] on span "Chọn chuyến" at bounding box center [277, 33] width 63 height 11
type input "2211"
click at [257, 44] on div "20:04 - 17B-022.11" at bounding box center [273, 48] width 55 height 8
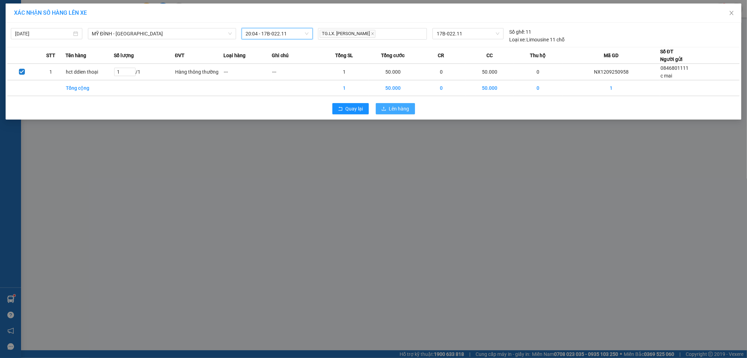
click at [400, 107] on span "Lên hàng" at bounding box center [399, 109] width 20 height 8
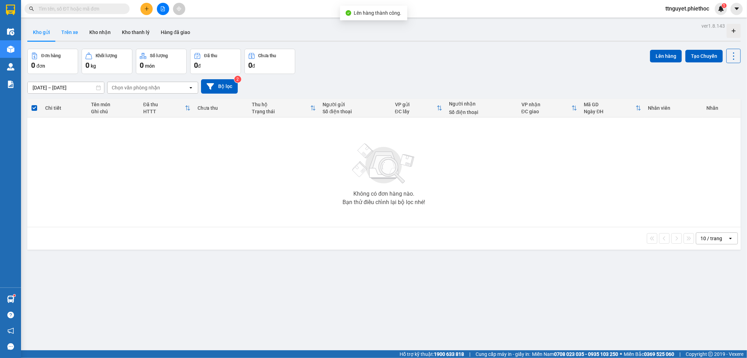
click at [71, 27] on button "Trên xe" at bounding box center [70, 32] width 28 height 17
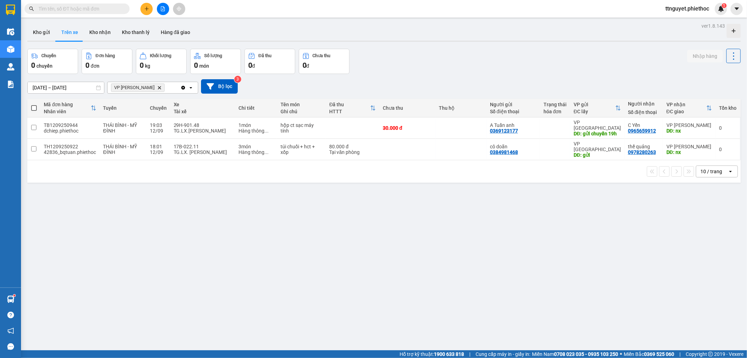
click at [159, 160] on div "10 / trang open" at bounding box center [384, 171] width 714 height 22
click at [161, 149] on div "12/09" at bounding box center [158, 152] width 17 height 6
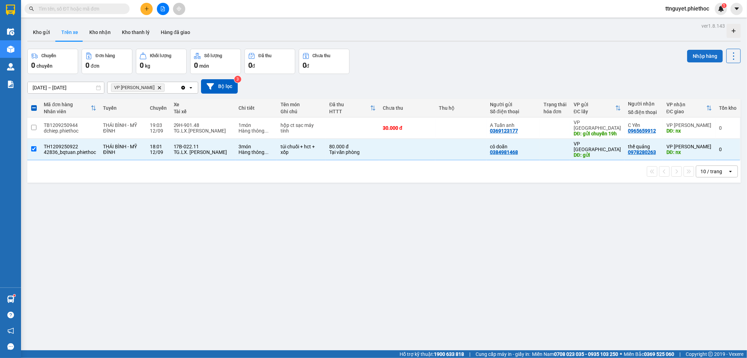
click at [699, 51] on button "Nhập hàng" at bounding box center [706, 56] width 36 height 13
checkbox input "false"
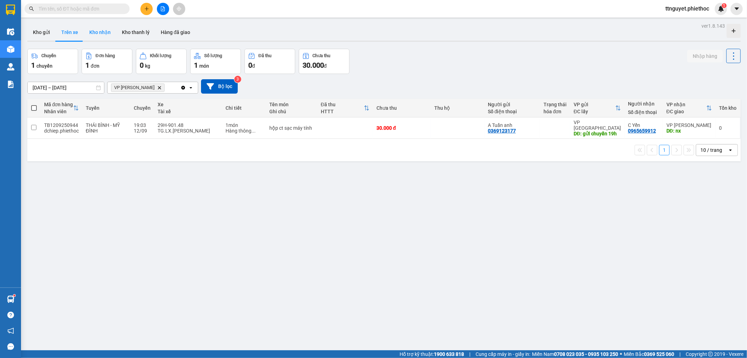
click at [92, 36] on button "Kho nhận" at bounding box center [100, 32] width 33 height 17
type input "[DATE] – [DATE]"
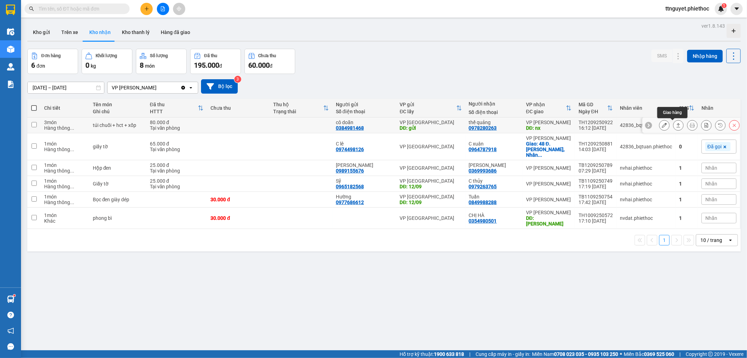
click at [677, 123] on icon at bounding box center [679, 125] width 4 height 4
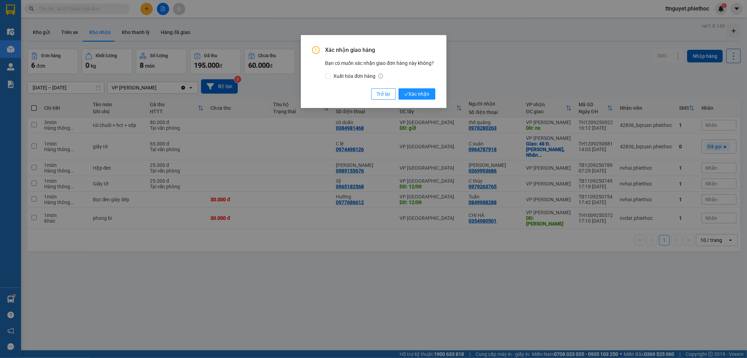
click at [636, 61] on div "Xác nhận giao hàng Bạn có muốn xác nhận giao đơn hàng này không? Xuất hóa đơn h…" at bounding box center [373, 179] width 747 height 358
click at [376, 96] on button "Trở lại" at bounding box center [383, 93] width 25 height 11
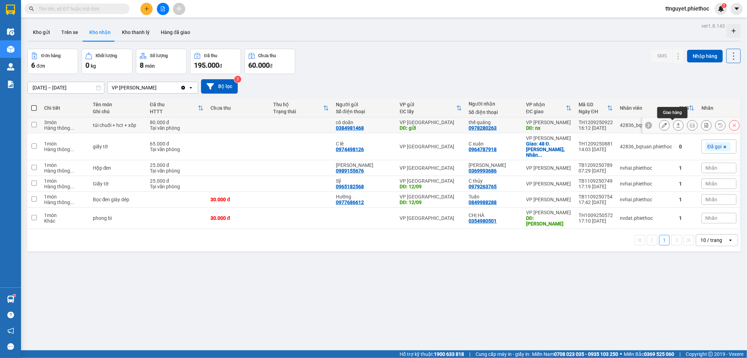
click at [676, 128] on icon at bounding box center [678, 125] width 5 height 5
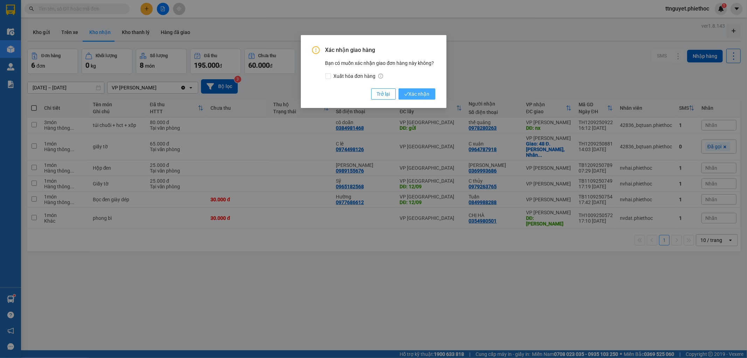
click at [426, 97] on span "Xác nhận" at bounding box center [417, 94] width 26 height 8
